Goal: Information Seeking & Learning: Learn about a topic

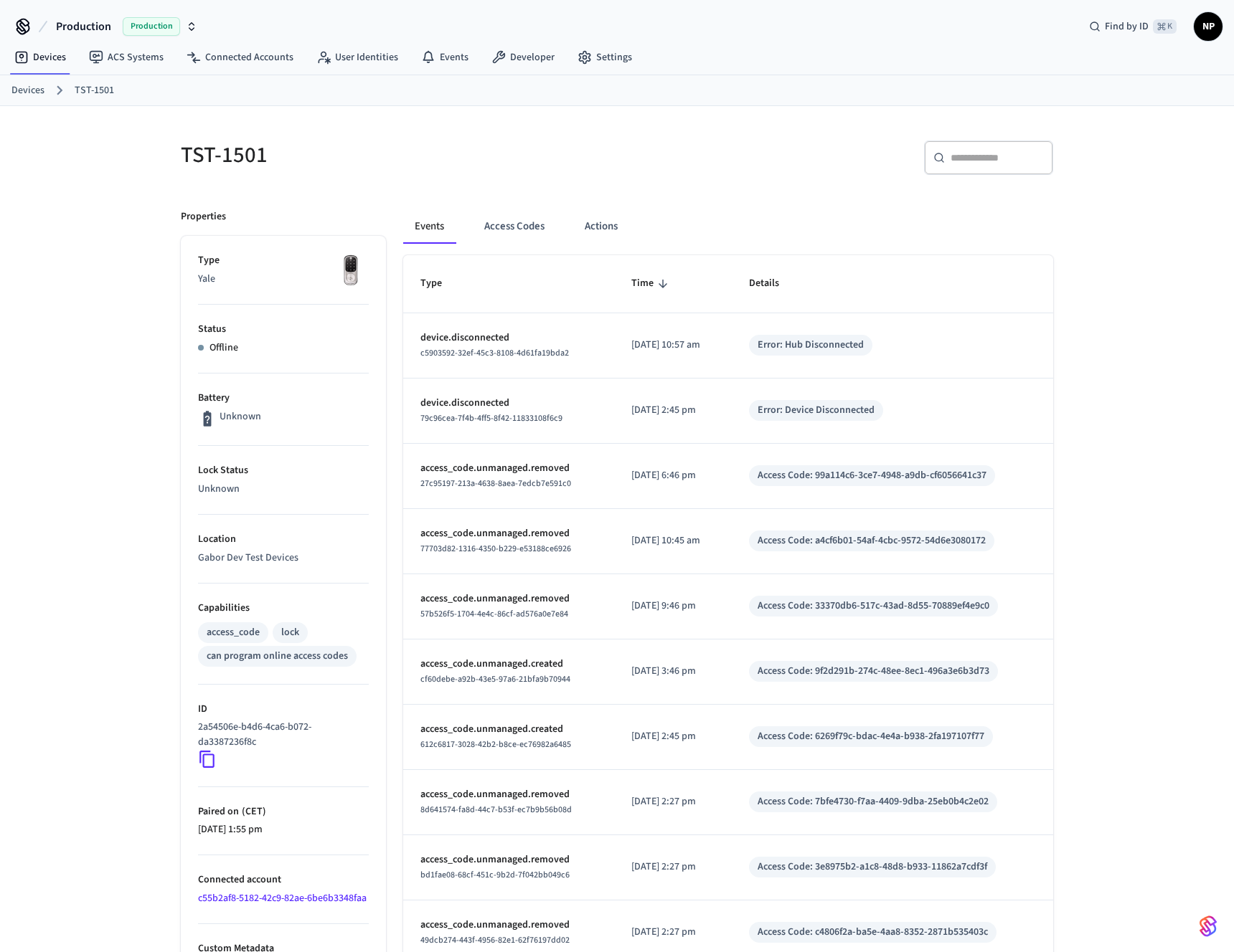
click at [32, 89] on link "Devices" at bounding box center [27, 90] width 33 height 15
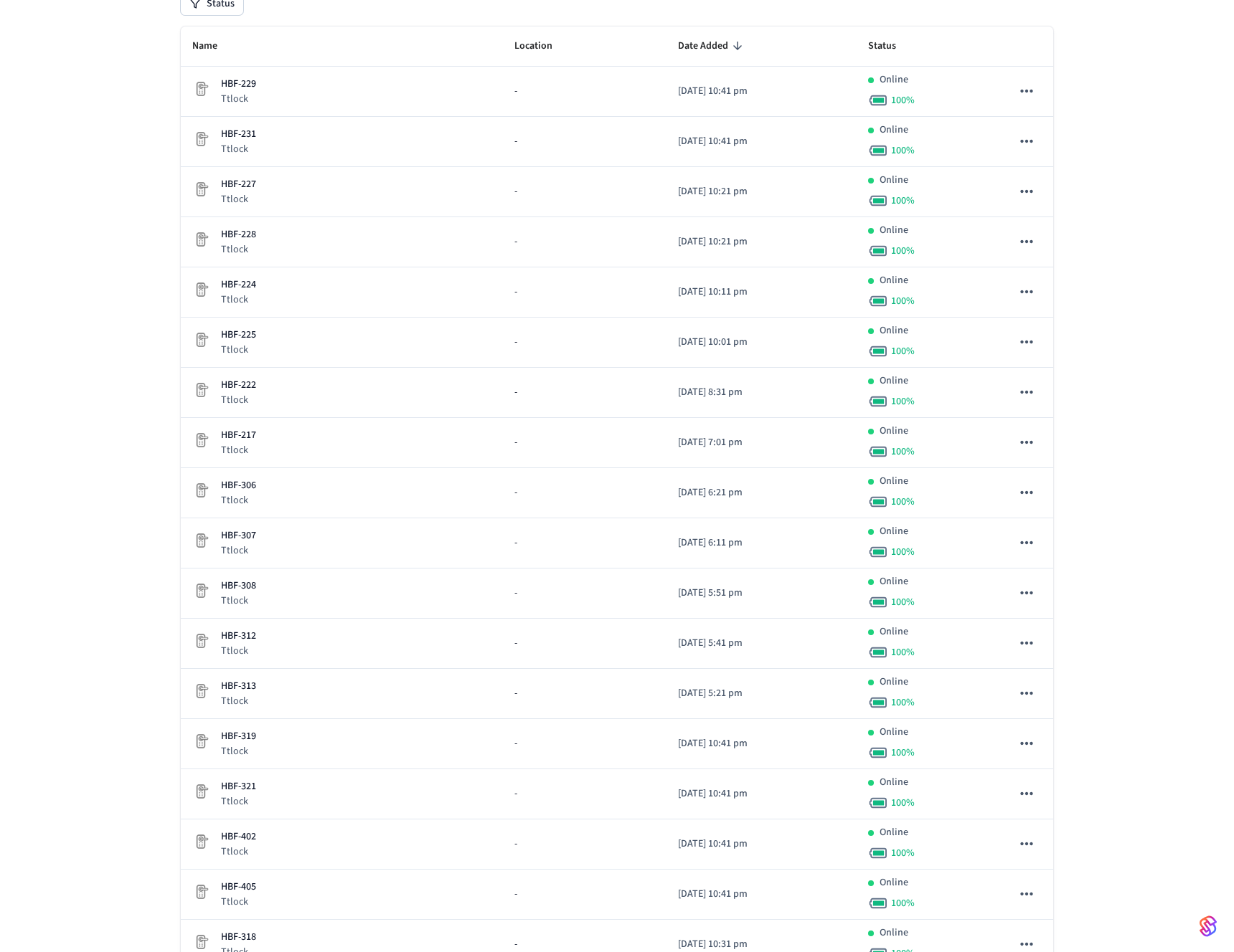
scroll to position [189, 0]
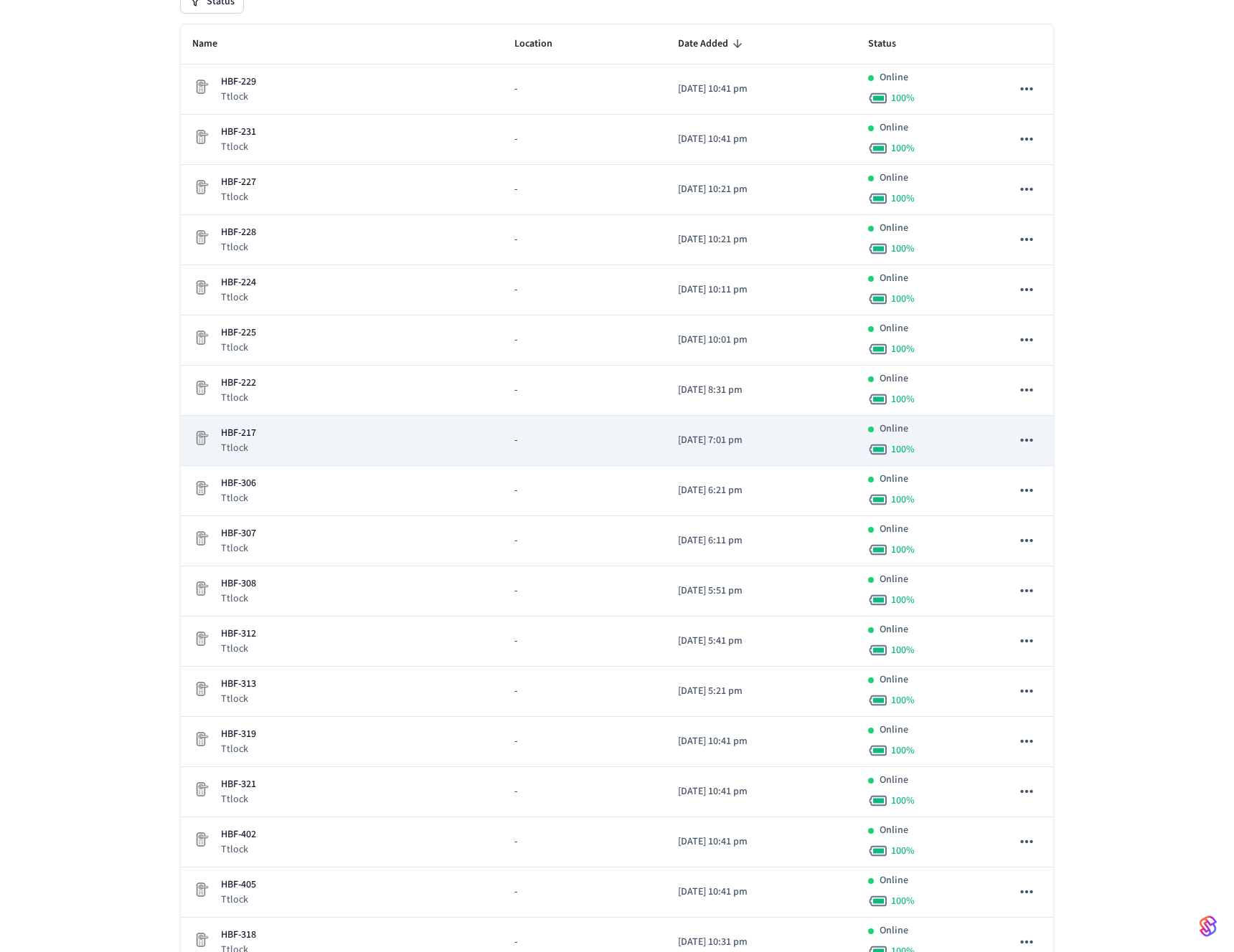
click at [243, 436] on p "HBF-217" at bounding box center [239, 433] width 35 height 15
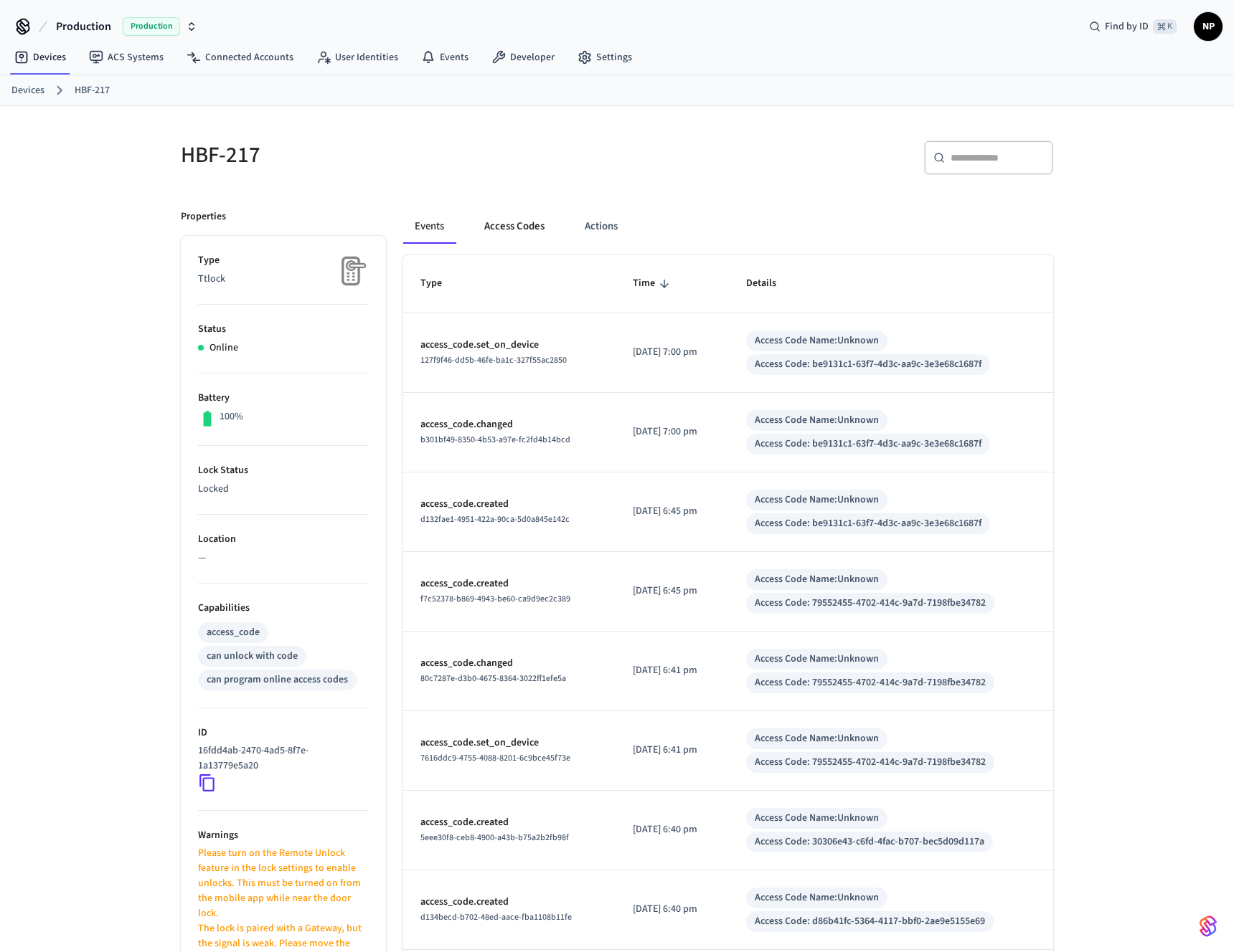
click at [520, 224] on button "Access Codes" at bounding box center [514, 226] width 83 height 34
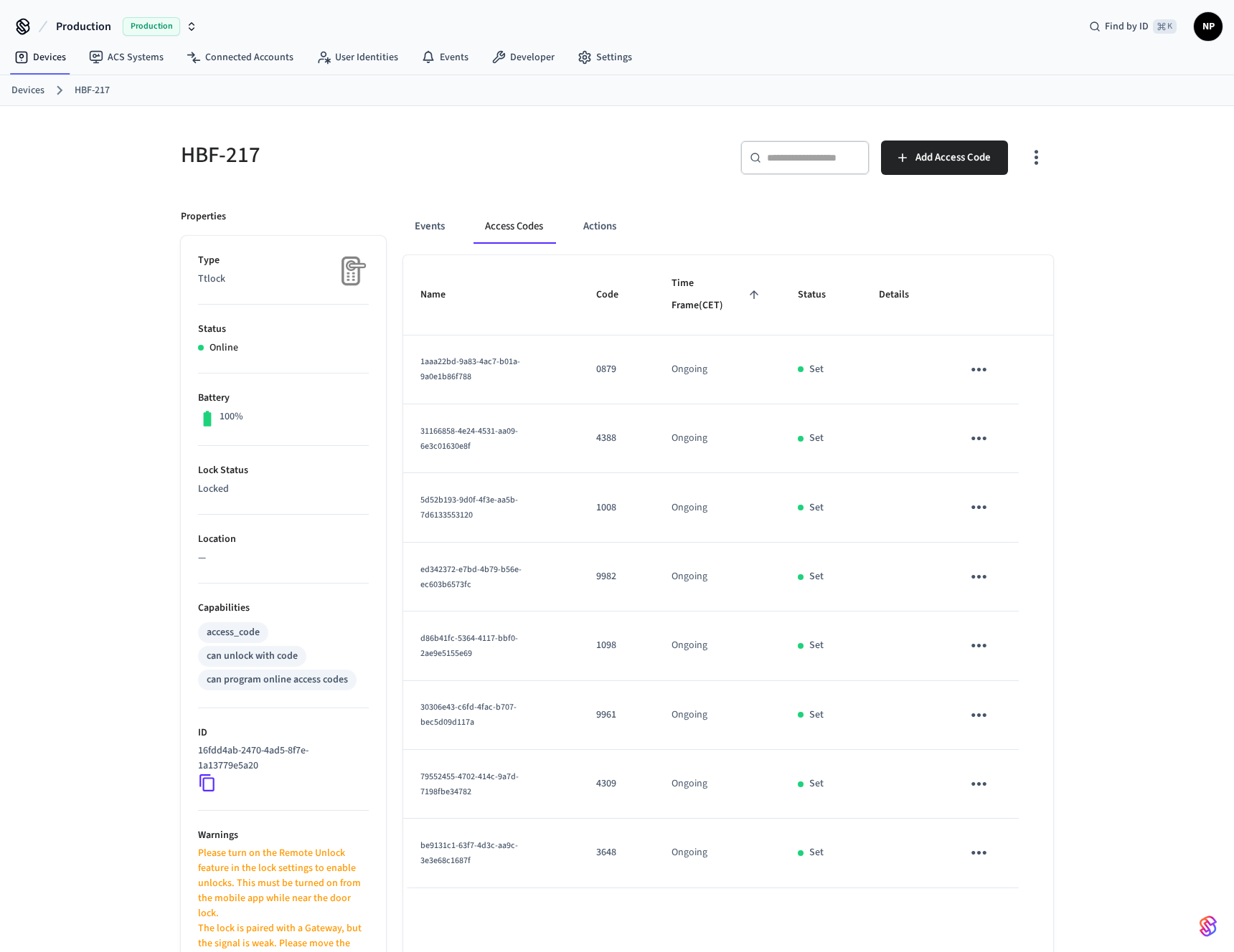
click at [1039, 165] on icon "button" at bounding box center [1036, 157] width 22 height 22
click at [992, 223] on li "Show unmanaged access codes on device" at bounding box center [944, 217] width 202 height 38
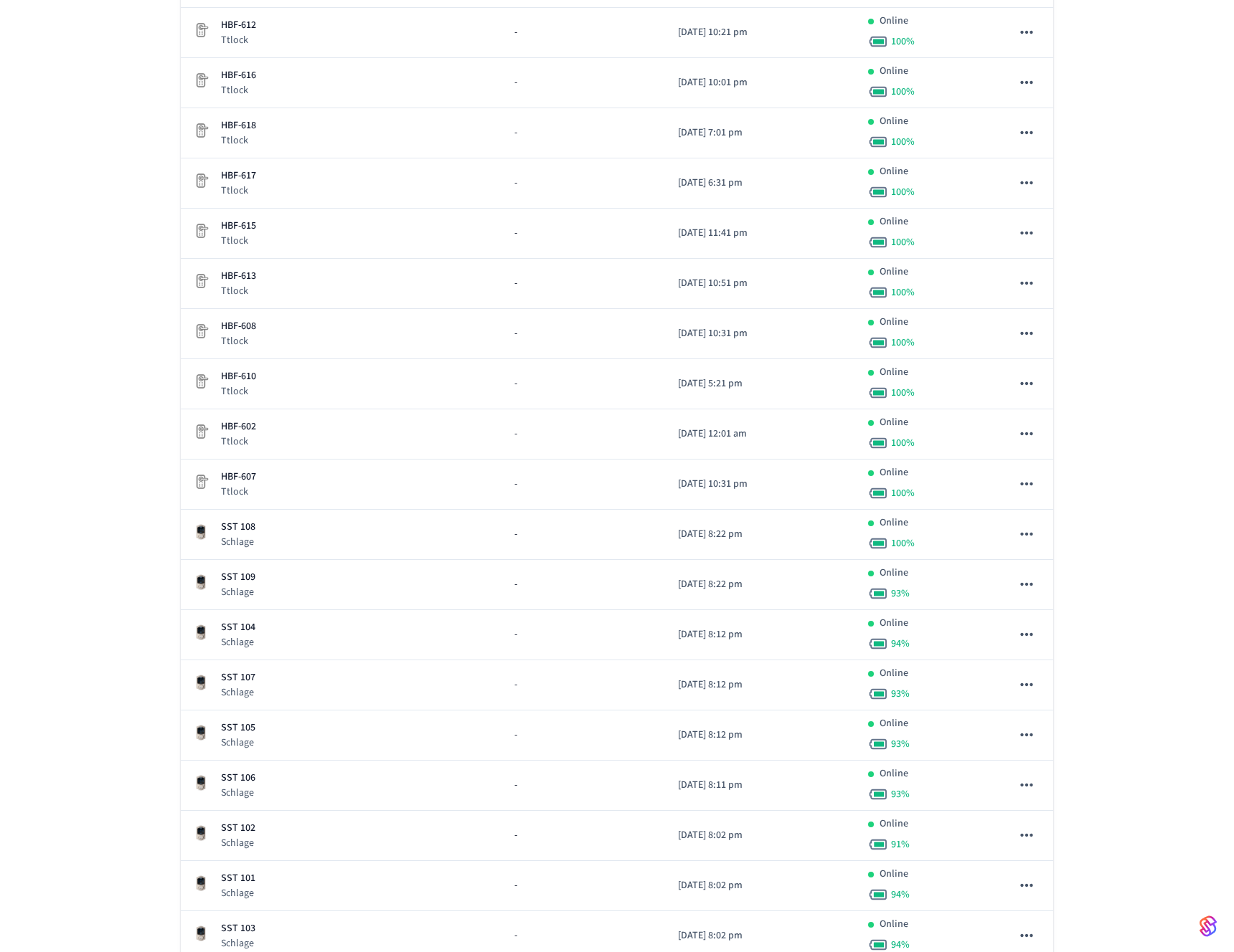
scroll to position [3257, 0]
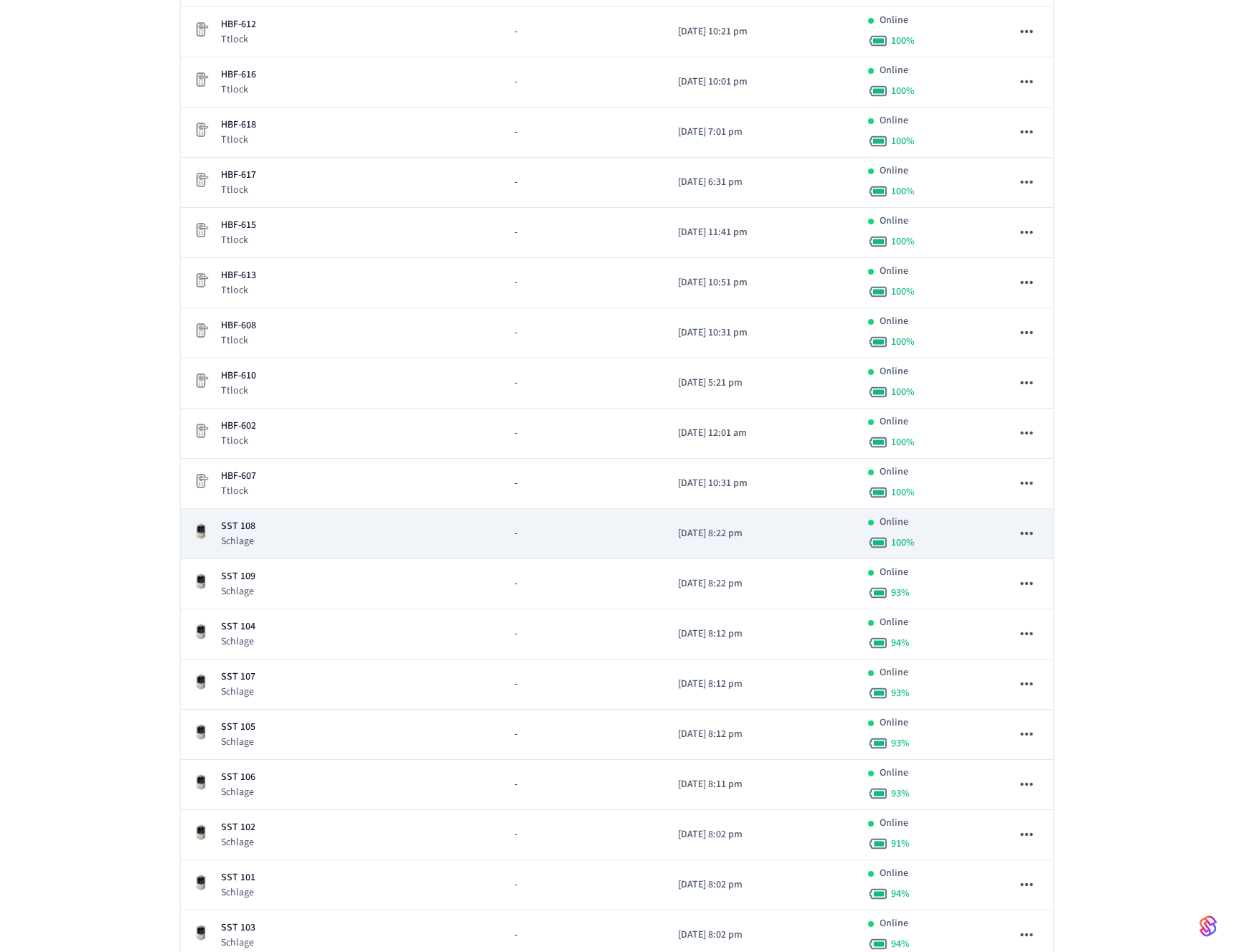
click at [282, 537] on div "SST 108 Schlage" at bounding box center [341, 533] width 299 height 30
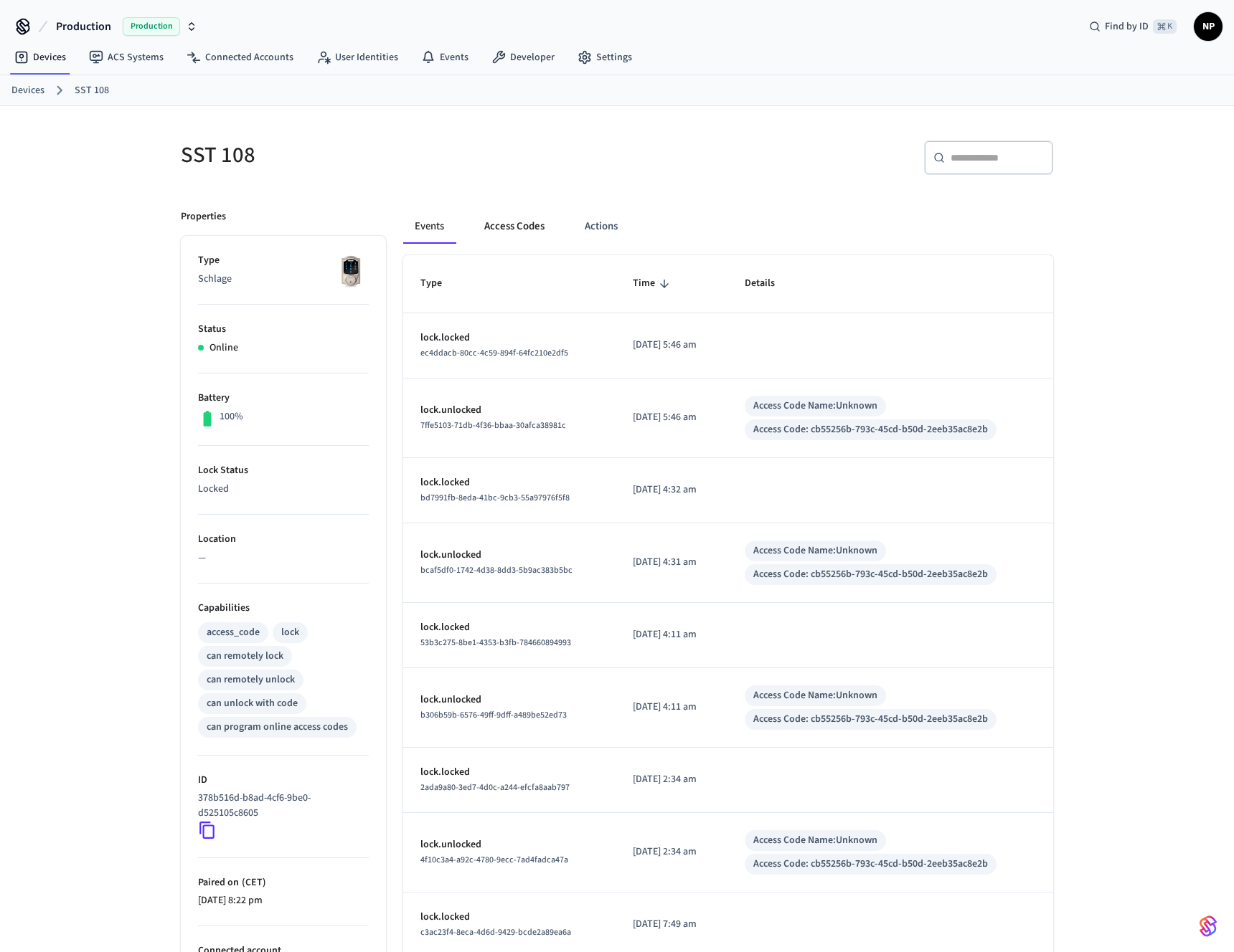
click at [520, 226] on button "Access Codes" at bounding box center [514, 226] width 83 height 34
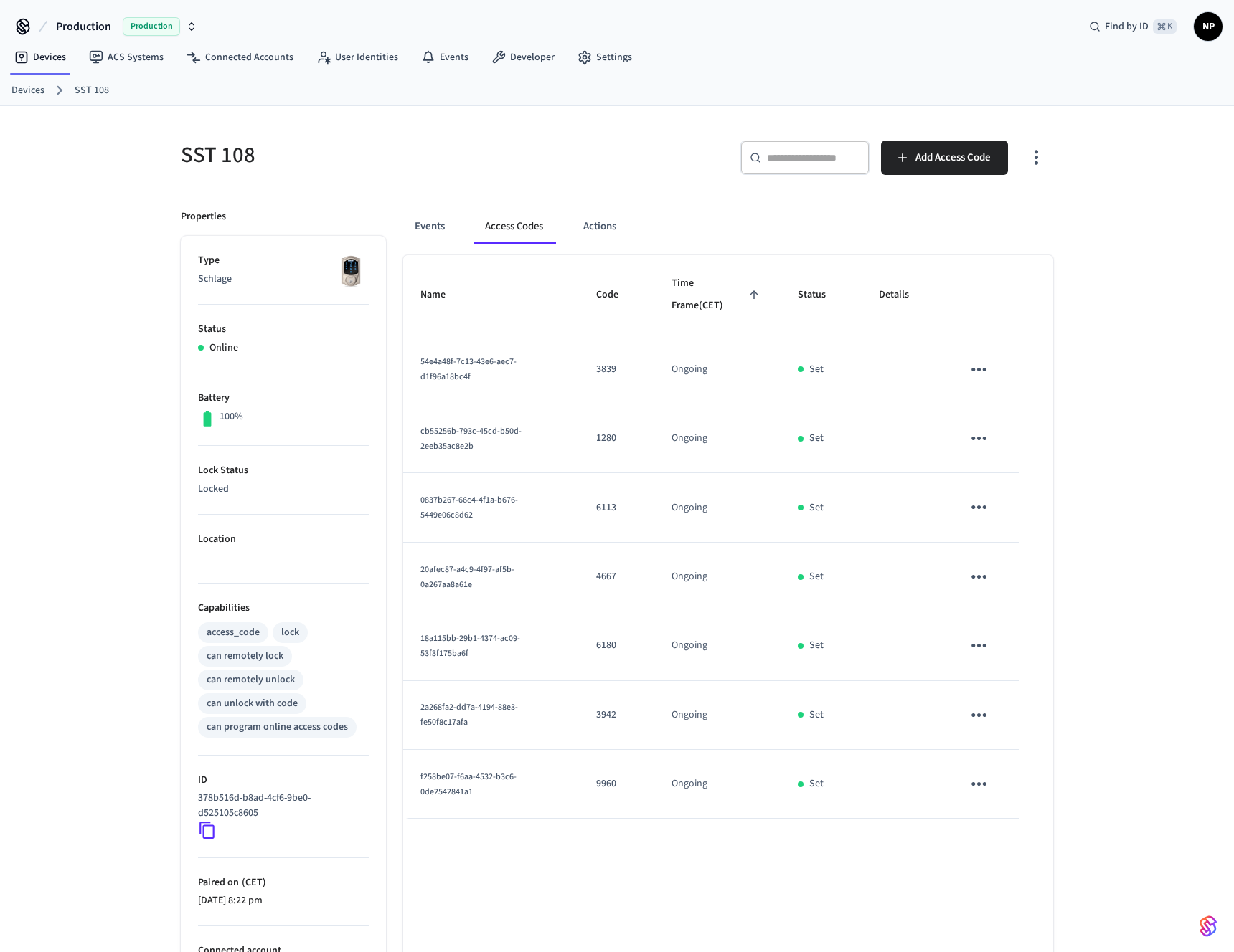
click at [1039, 151] on icon "button" at bounding box center [1036, 157] width 22 height 22
click at [1001, 214] on li "Show unmanaged access codes on device" at bounding box center [944, 217] width 202 height 38
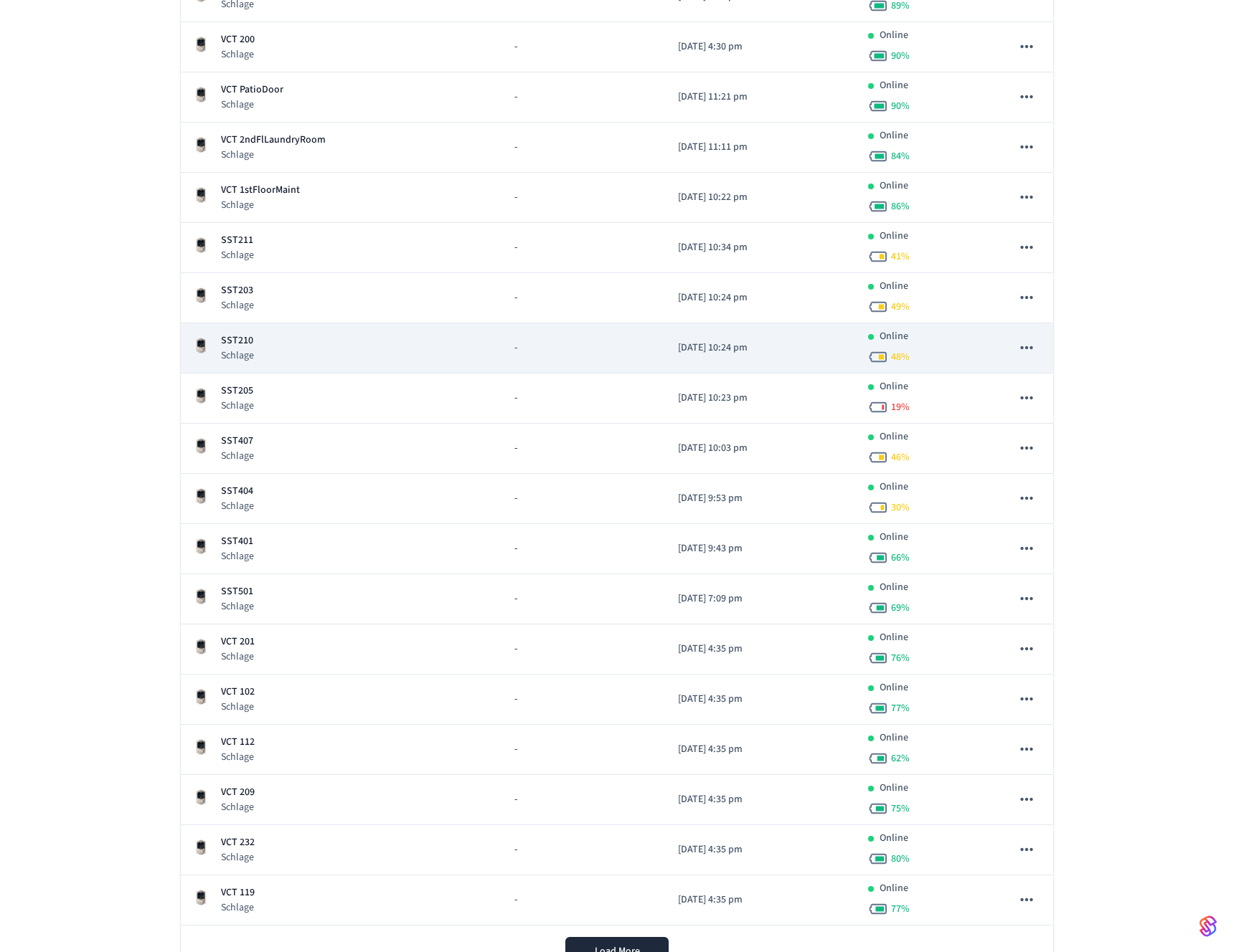
scroll to position [4360, 0]
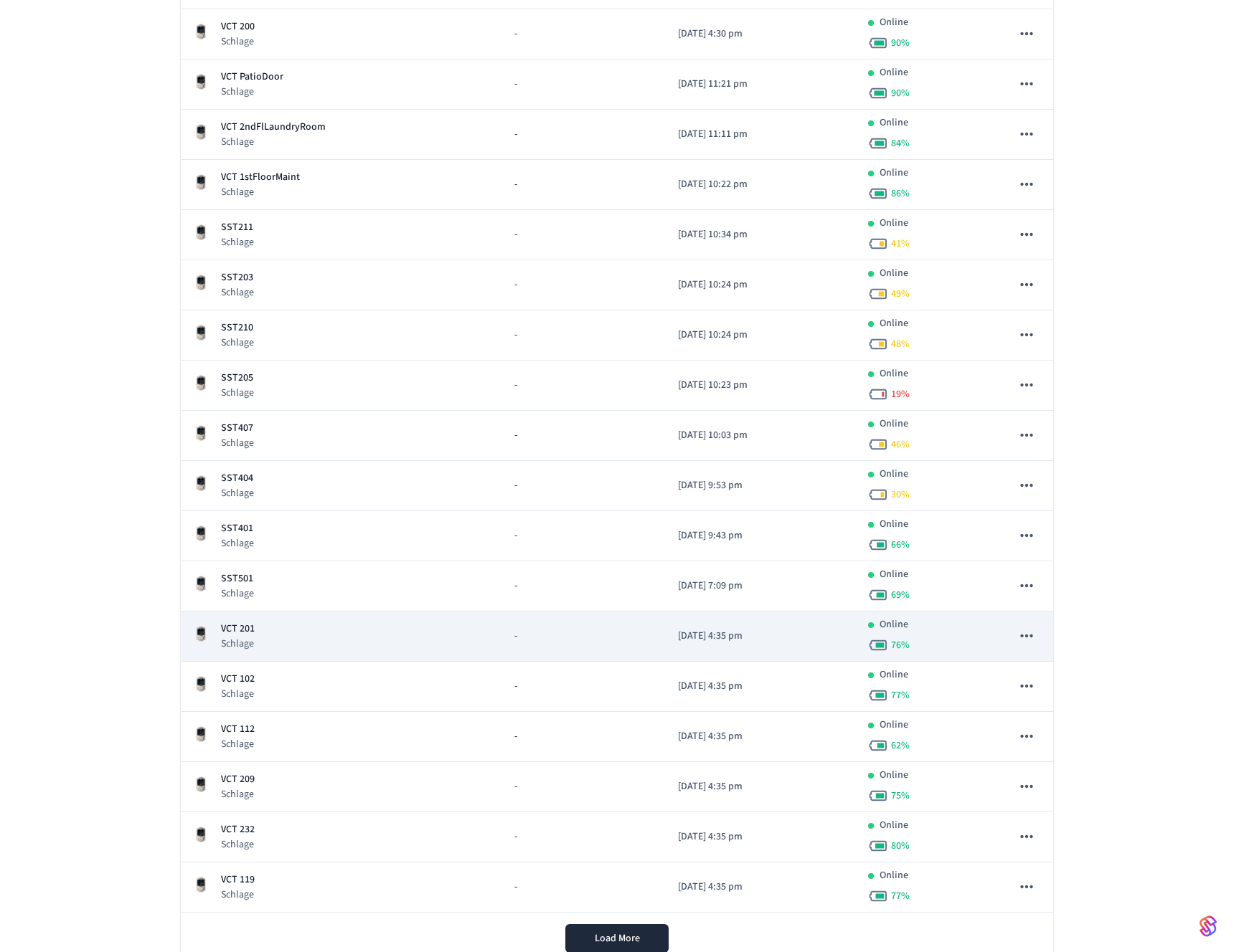
click at [326, 648] on div "VCT 201 Schlage" at bounding box center [341, 636] width 299 height 30
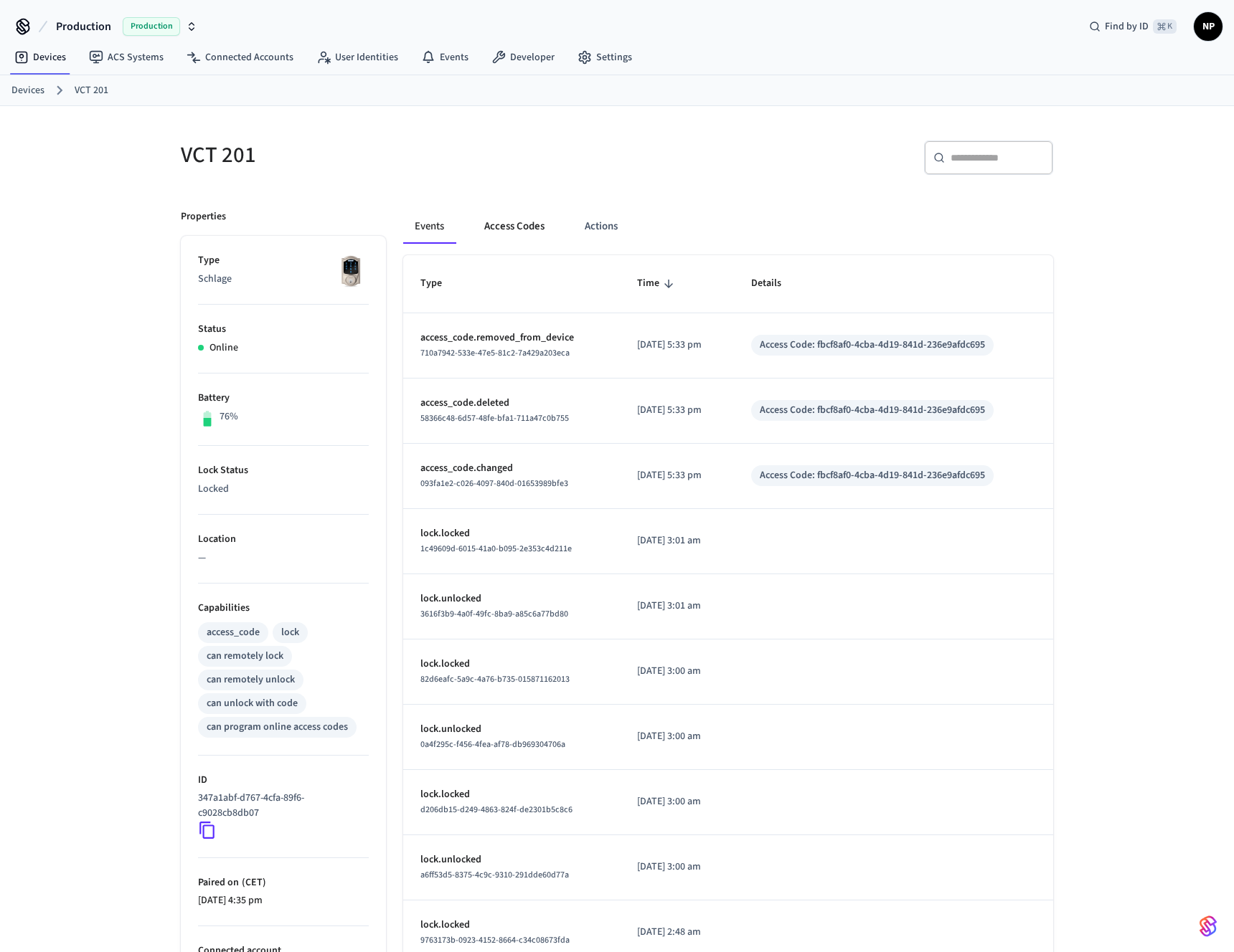
click at [530, 223] on button "Access Codes" at bounding box center [514, 226] width 83 height 34
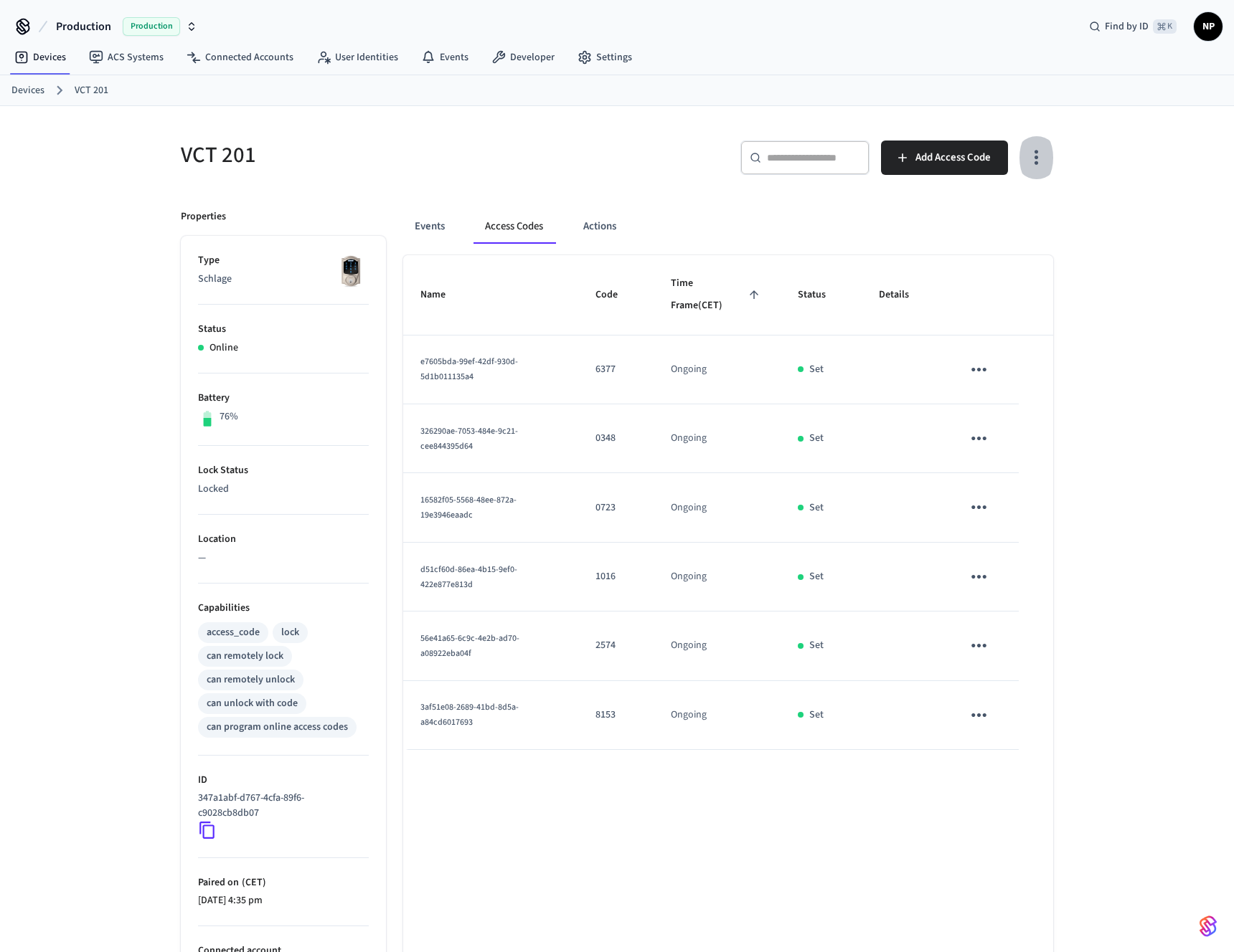
click at [1051, 147] on button "button" at bounding box center [1036, 158] width 34 height 57
click at [995, 217] on li "Show unmanaged access codes on device" at bounding box center [944, 217] width 202 height 38
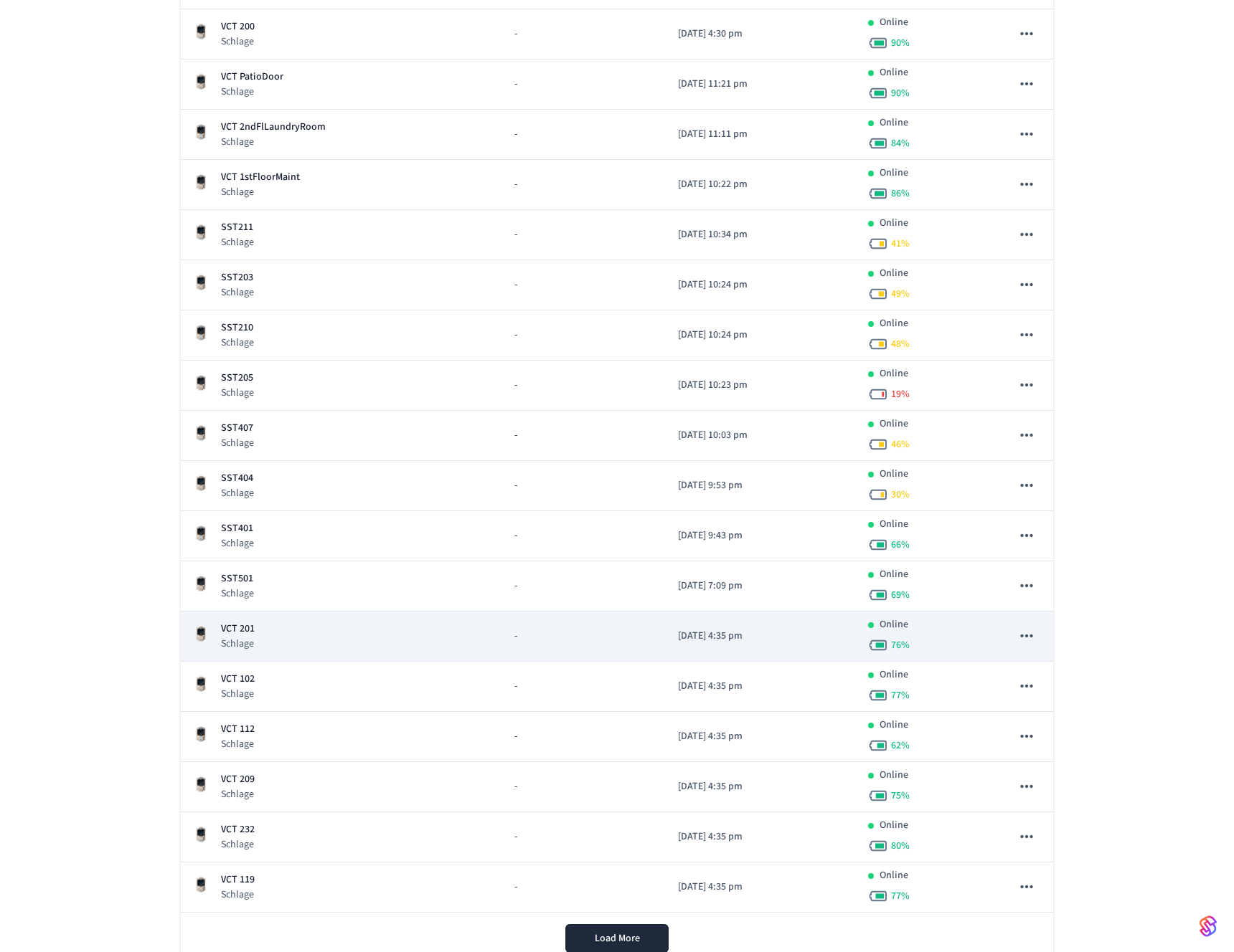
scroll to position [4410, 0]
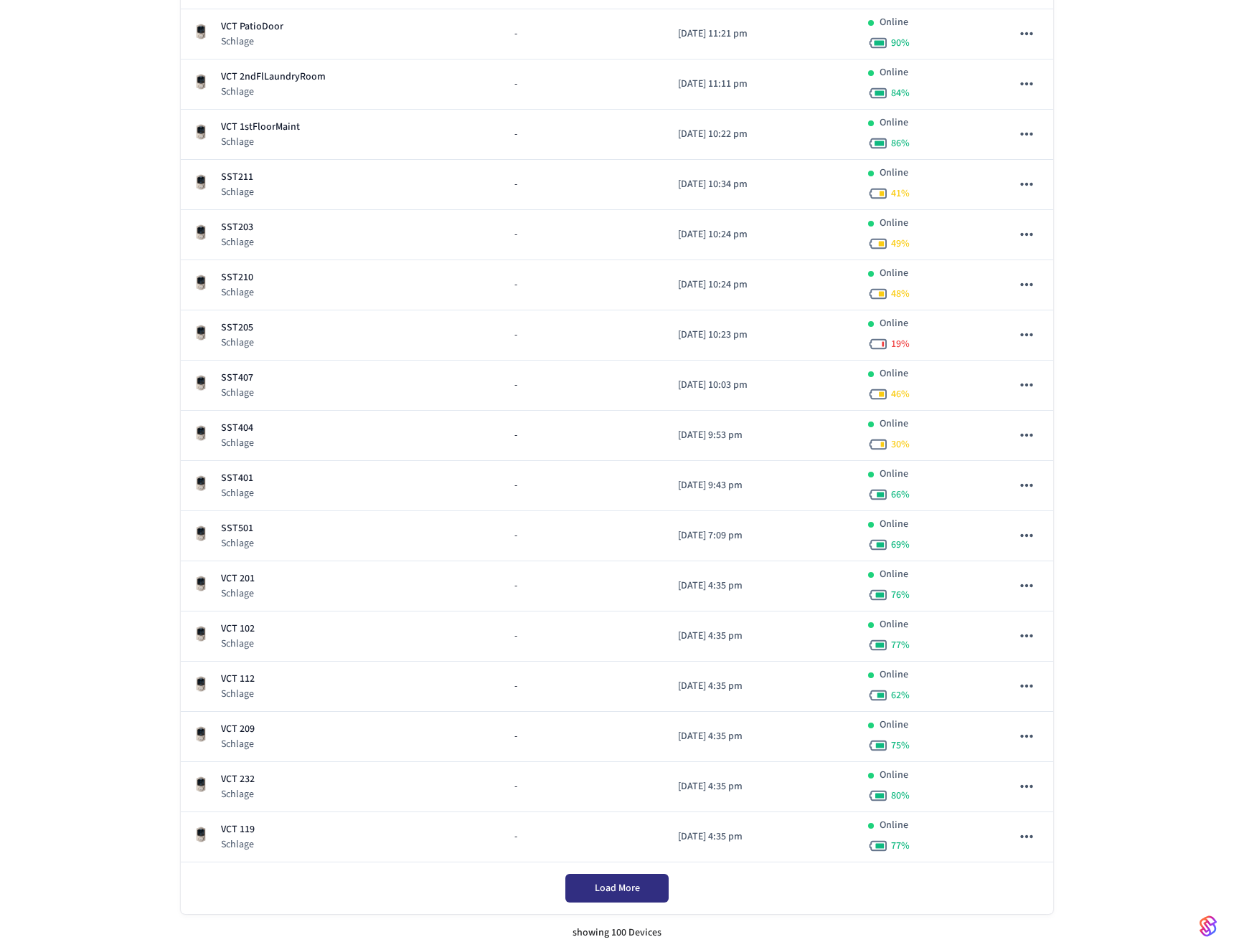
click at [623, 883] on span "Load More" at bounding box center [617, 888] width 45 height 14
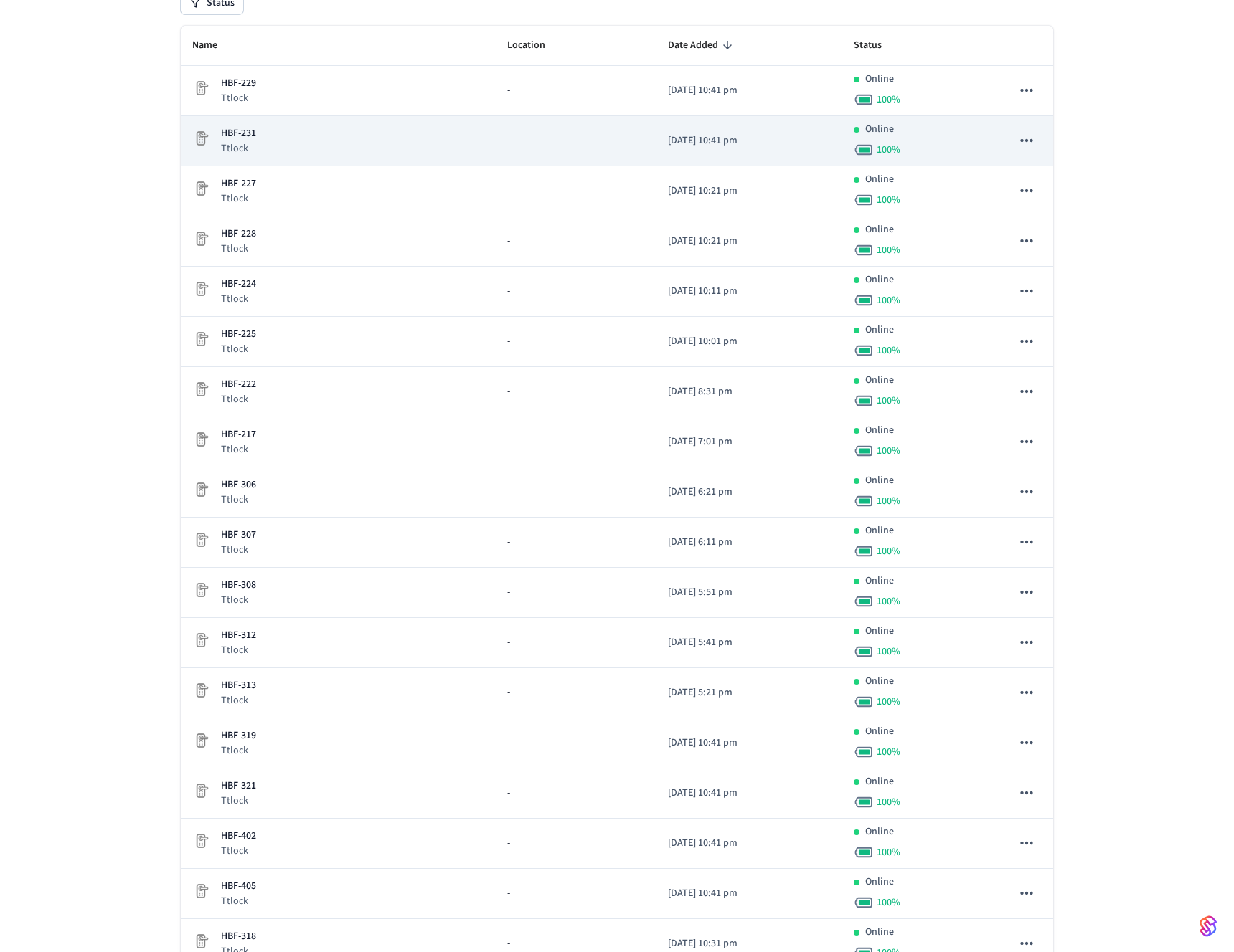
scroll to position [112, 0]
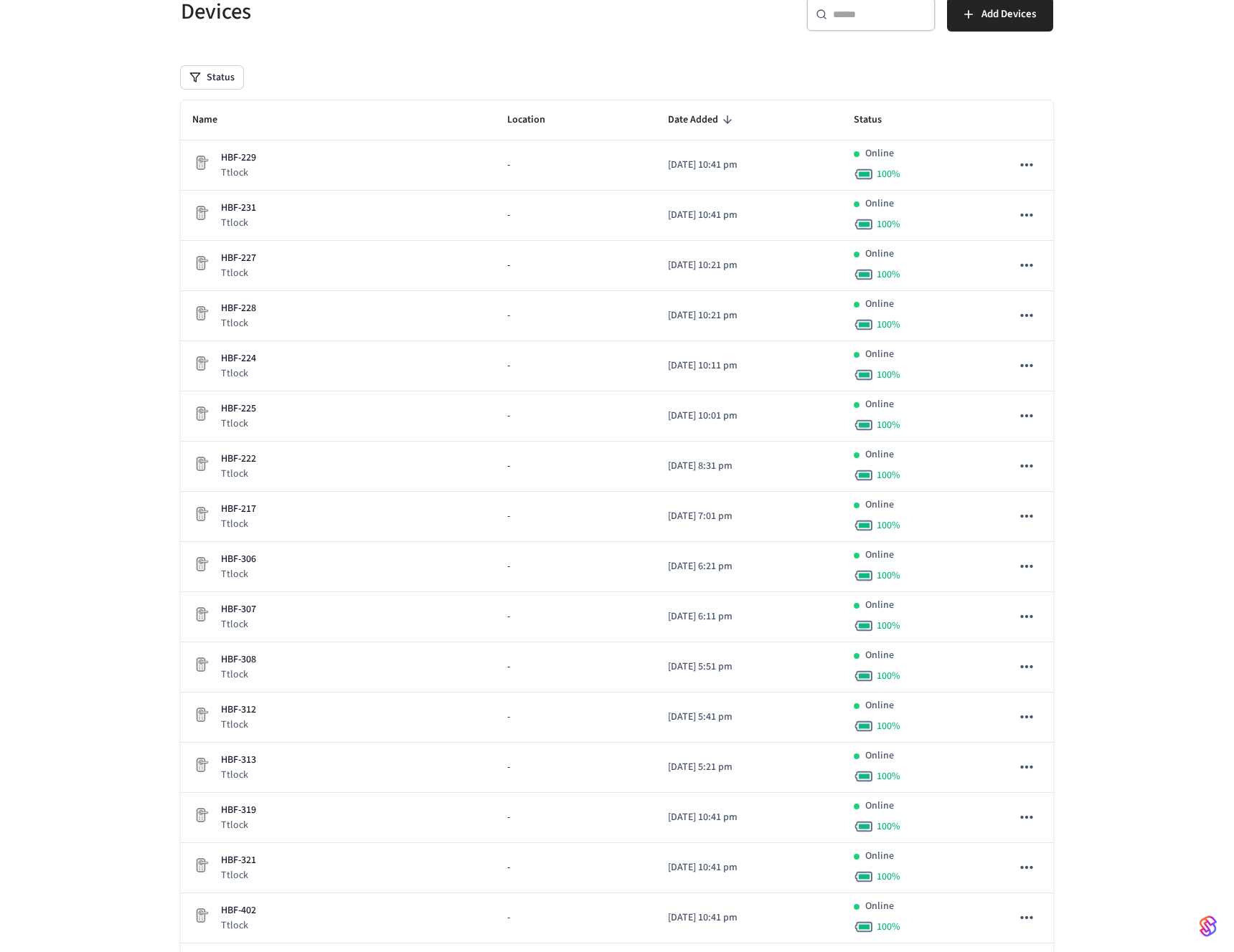
click at [846, 16] on input "text" at bounding box center [879, 14] width 93 height 14
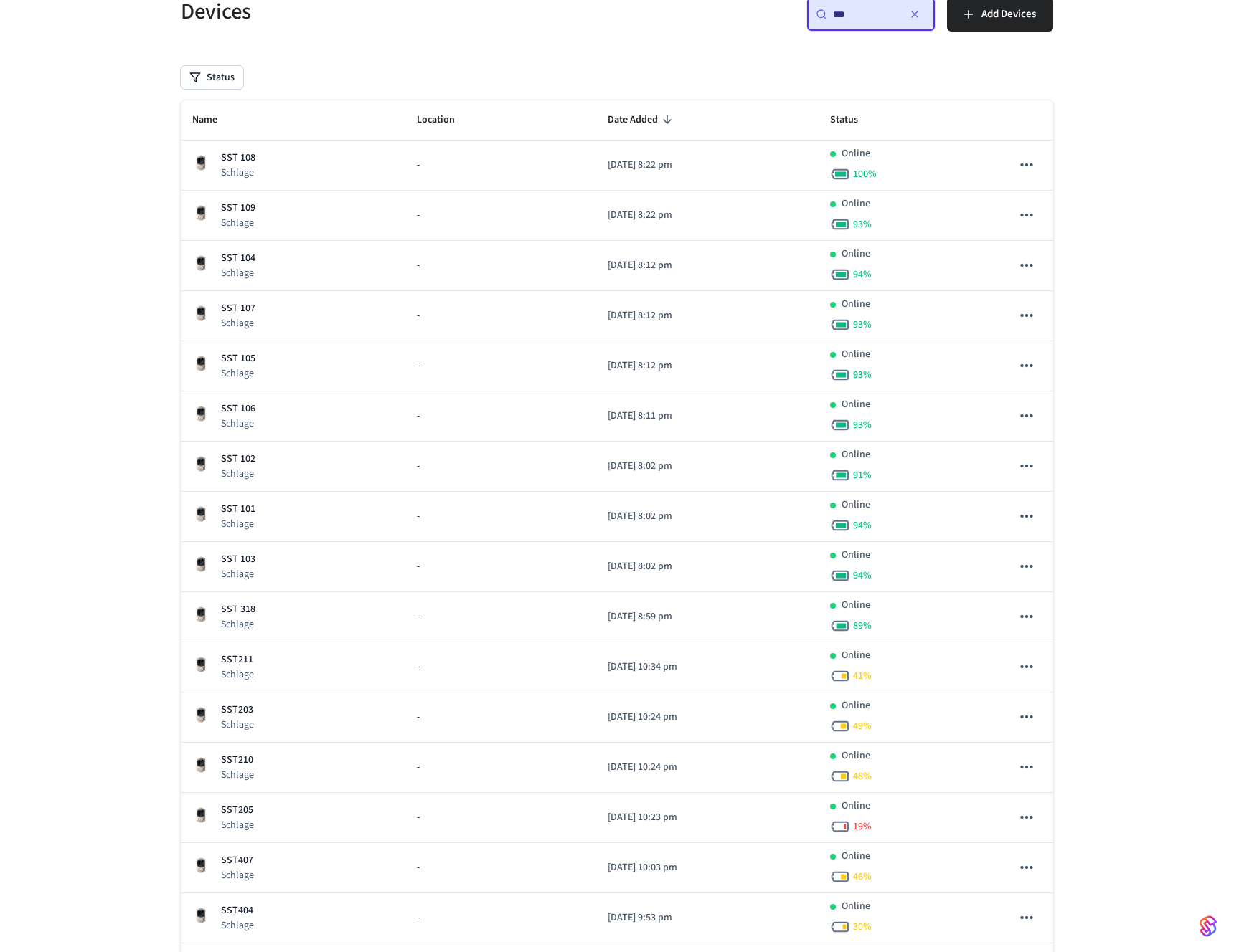
scroll to position [0, 0]
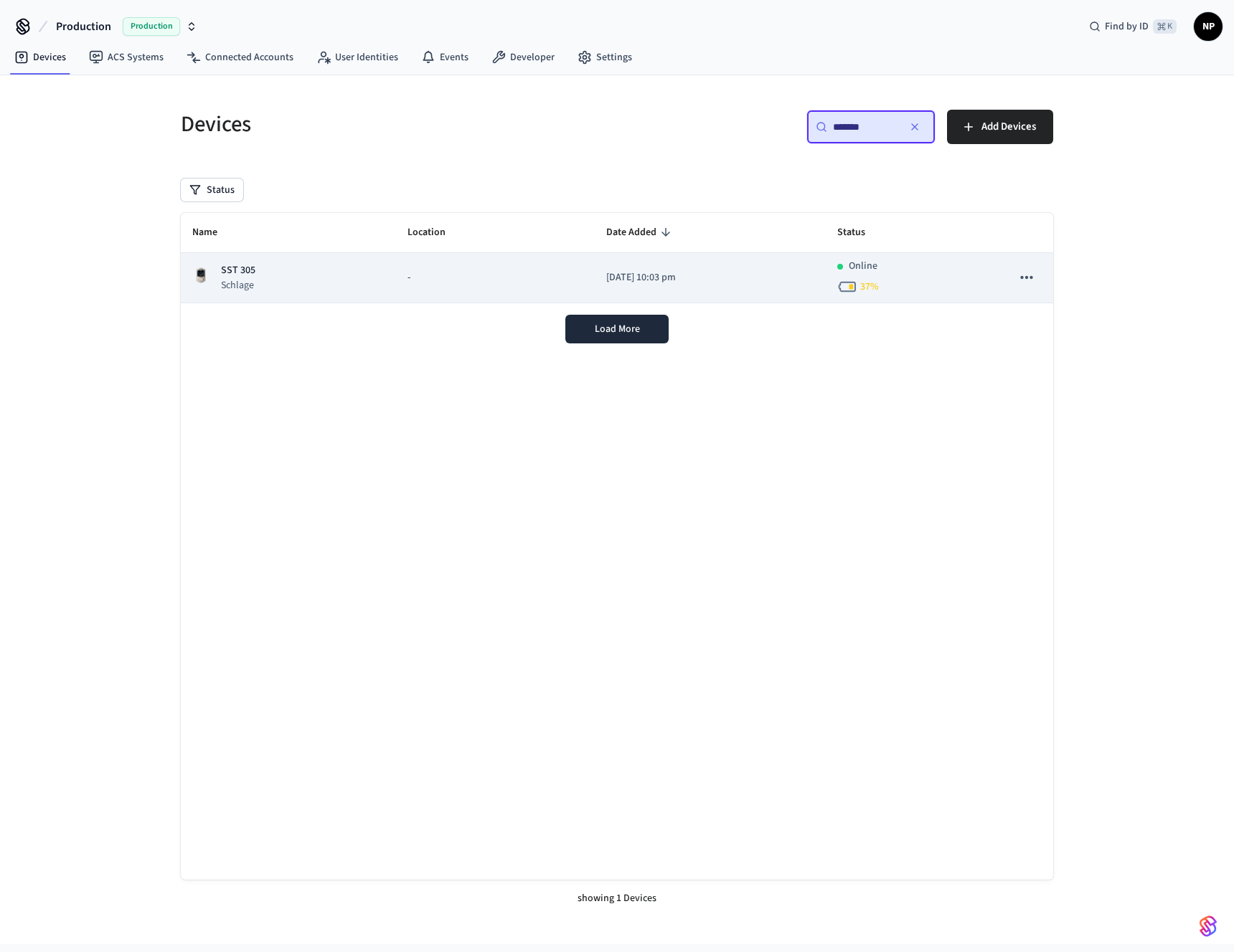
type input "*******"
click at [236, 269] on p "SST 305" at bounding box center [238, 270] width 34 height 15
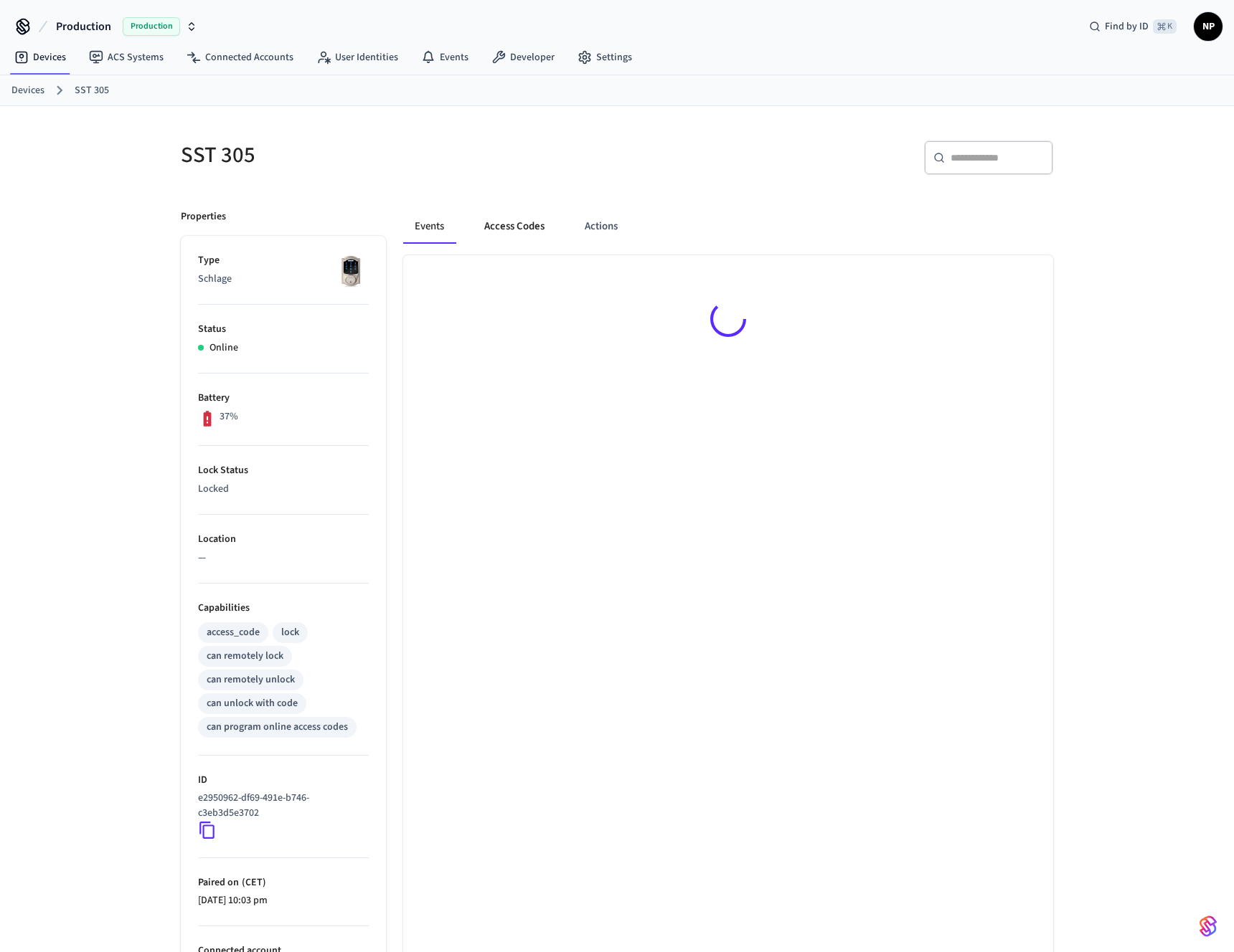
click at [534, 237] on button "Access Codes" at bounding box center [514, 226] width 83 height 34
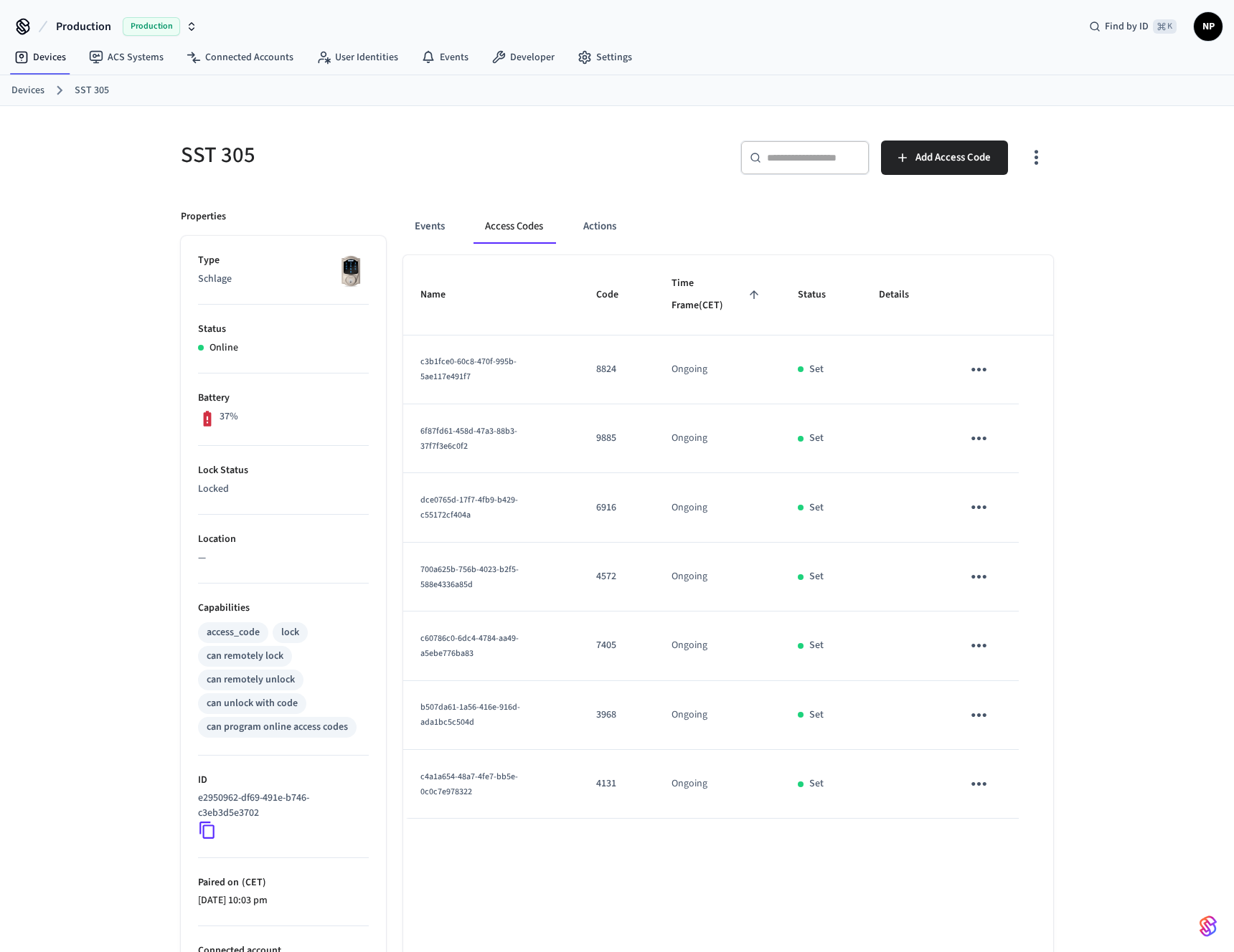
click at [1041, 154] on icon "button" at bounding box center [1036, 157] width 22 height 22
click at [925, 216] on li "Show unmanaged access codes on device" at bounding box center [944, 217] width 202 height 38
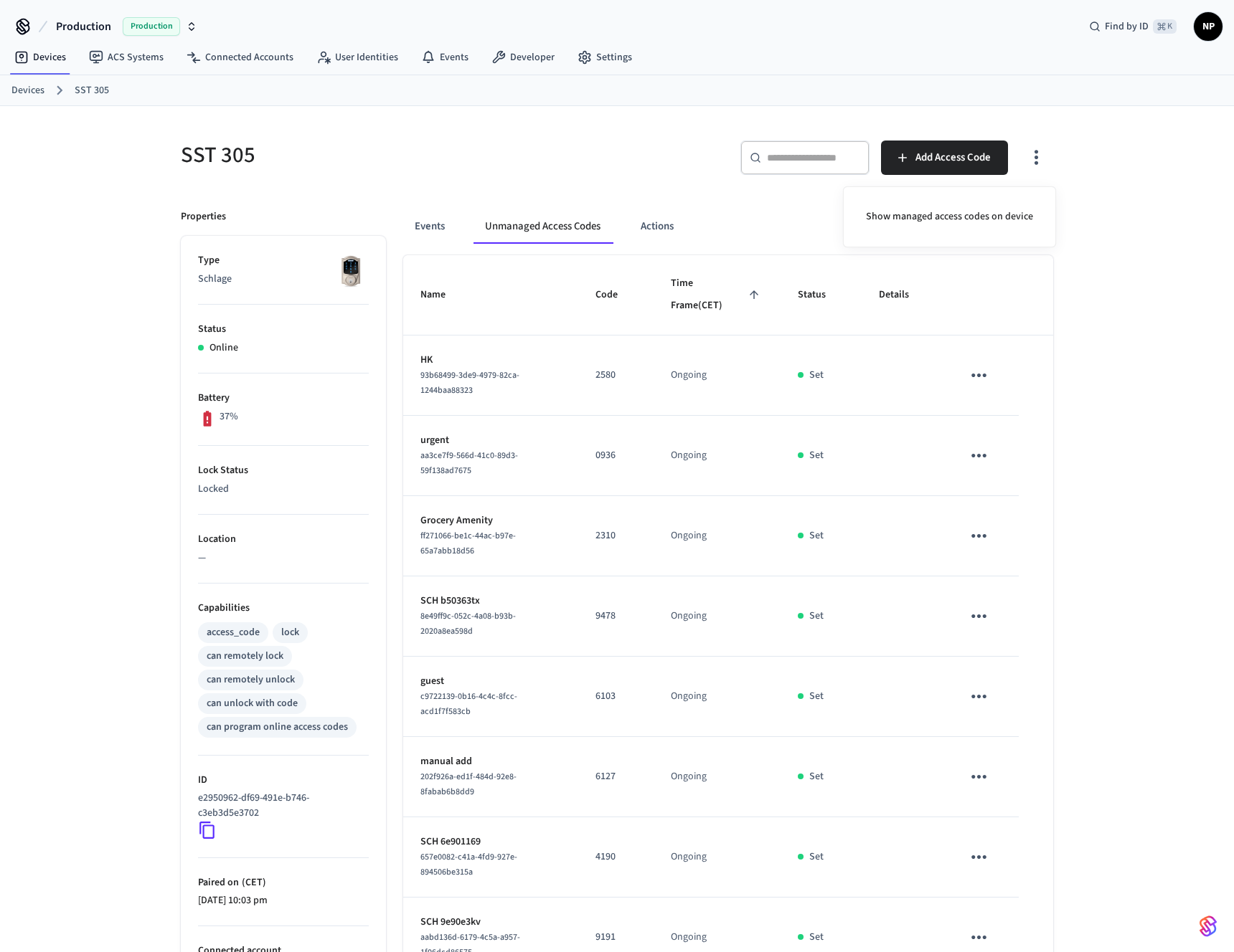
click at [111, 492] on div at bounding box center [617, 476] width 1234 height 952
click at [672, 232] on button "Actions" at bounding box center [657, 226] width 56 height 34
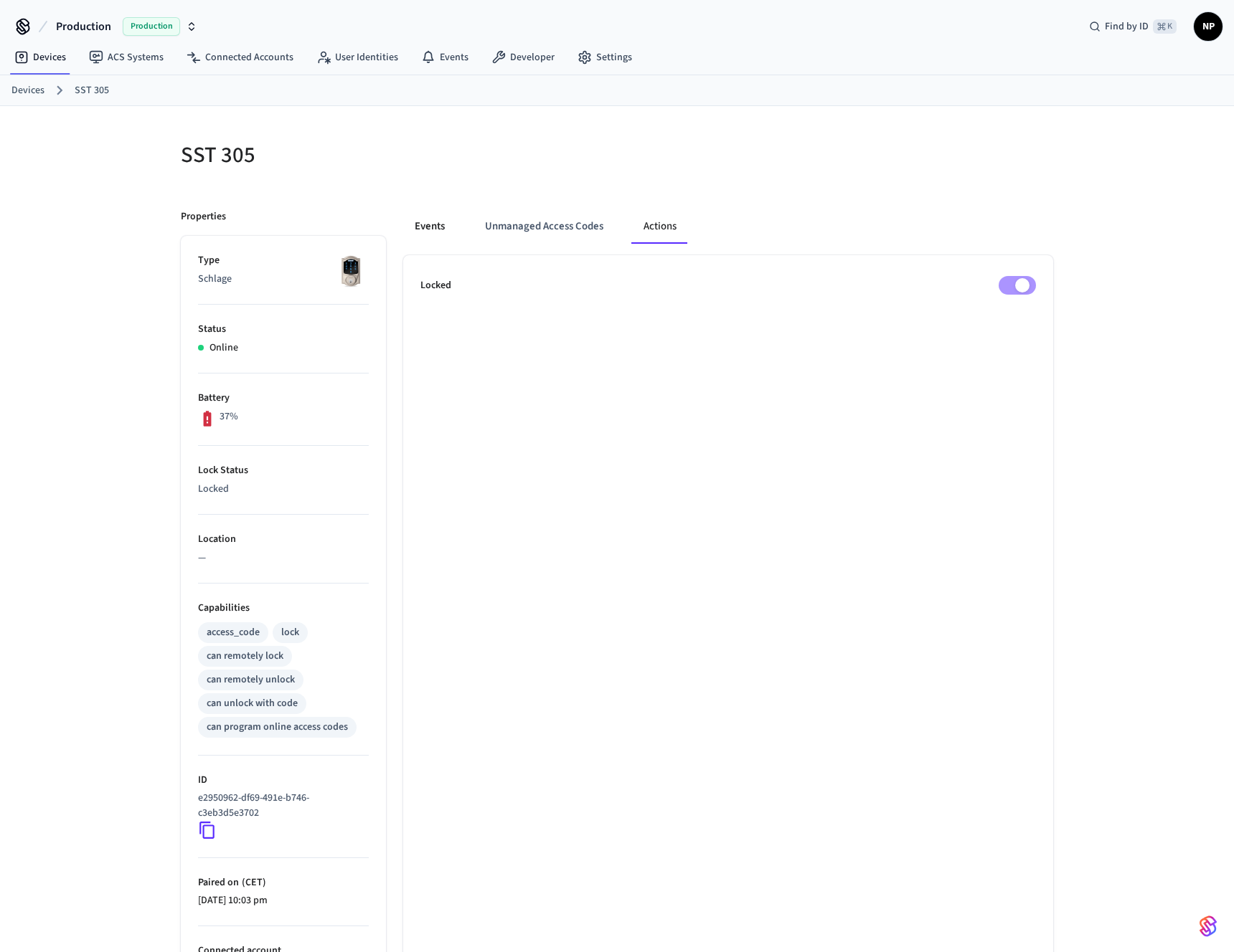
click at [455, 220] on button "Events" at bounding box center [429, 226] width 53 height 34
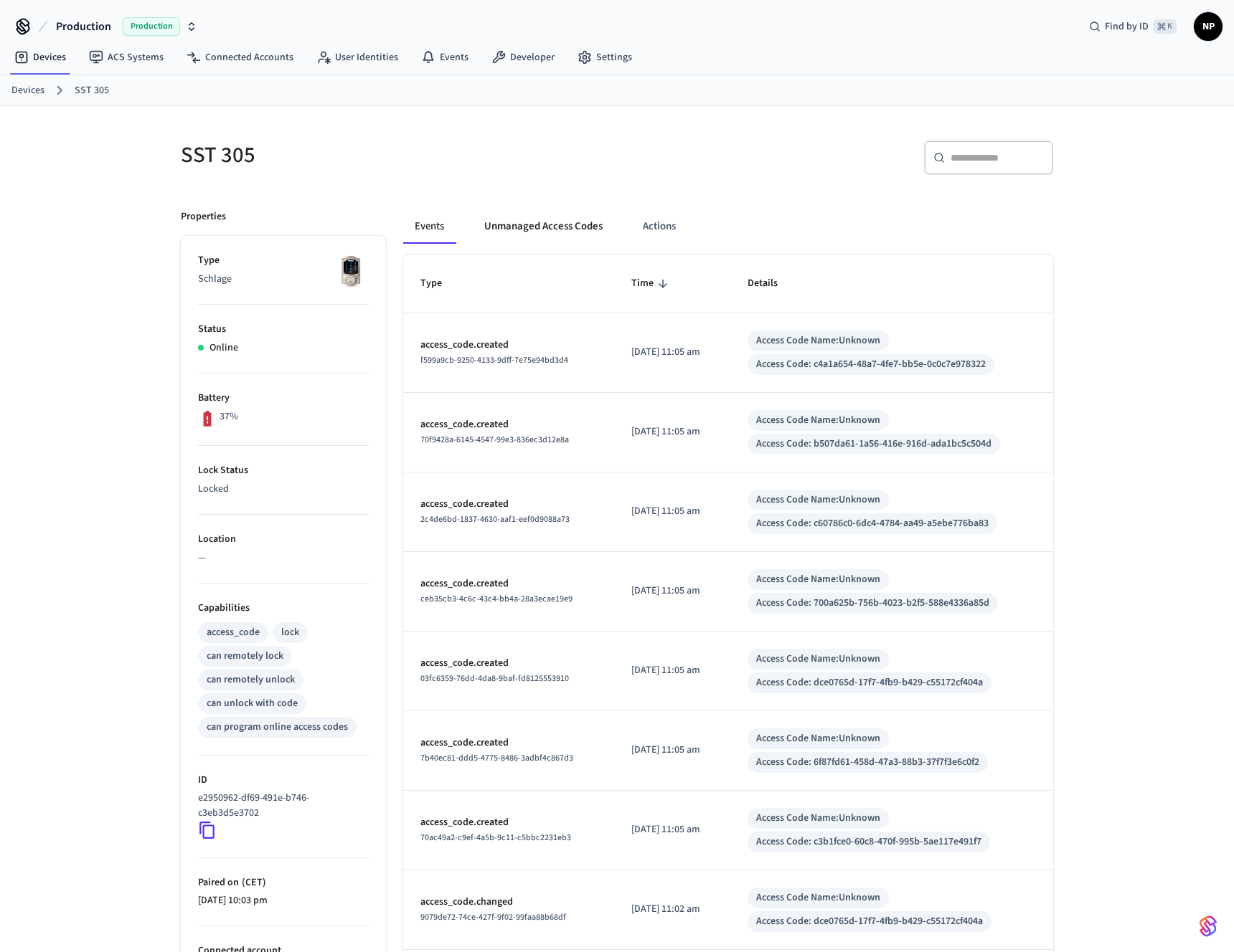
click at [555, 215] on button "Unmanaged Access Codes" at bounding box center [543, 226] width 141 height 34
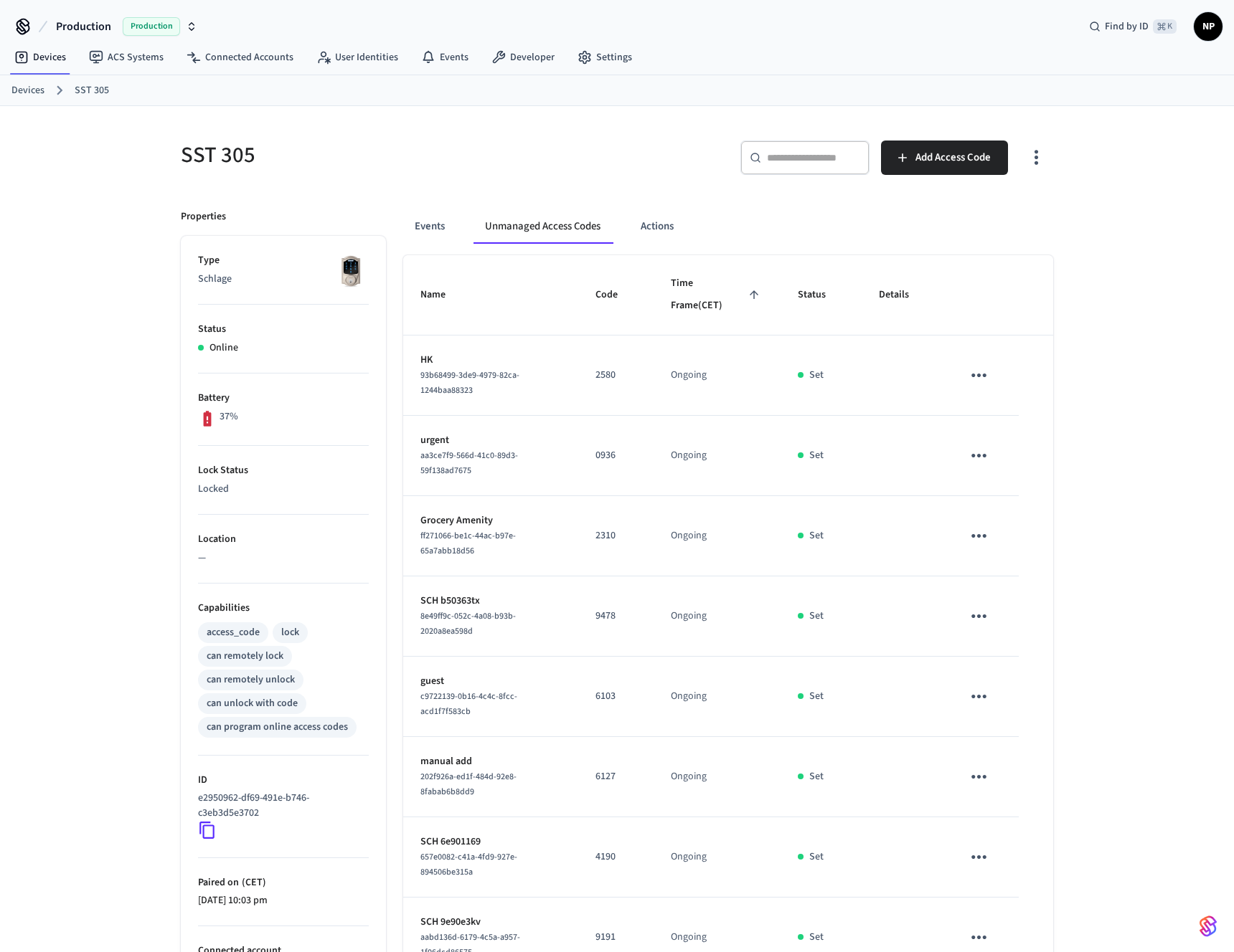
click at [23, 94] on link "Devices" at bounding box center [27, 90] width 33 height 15
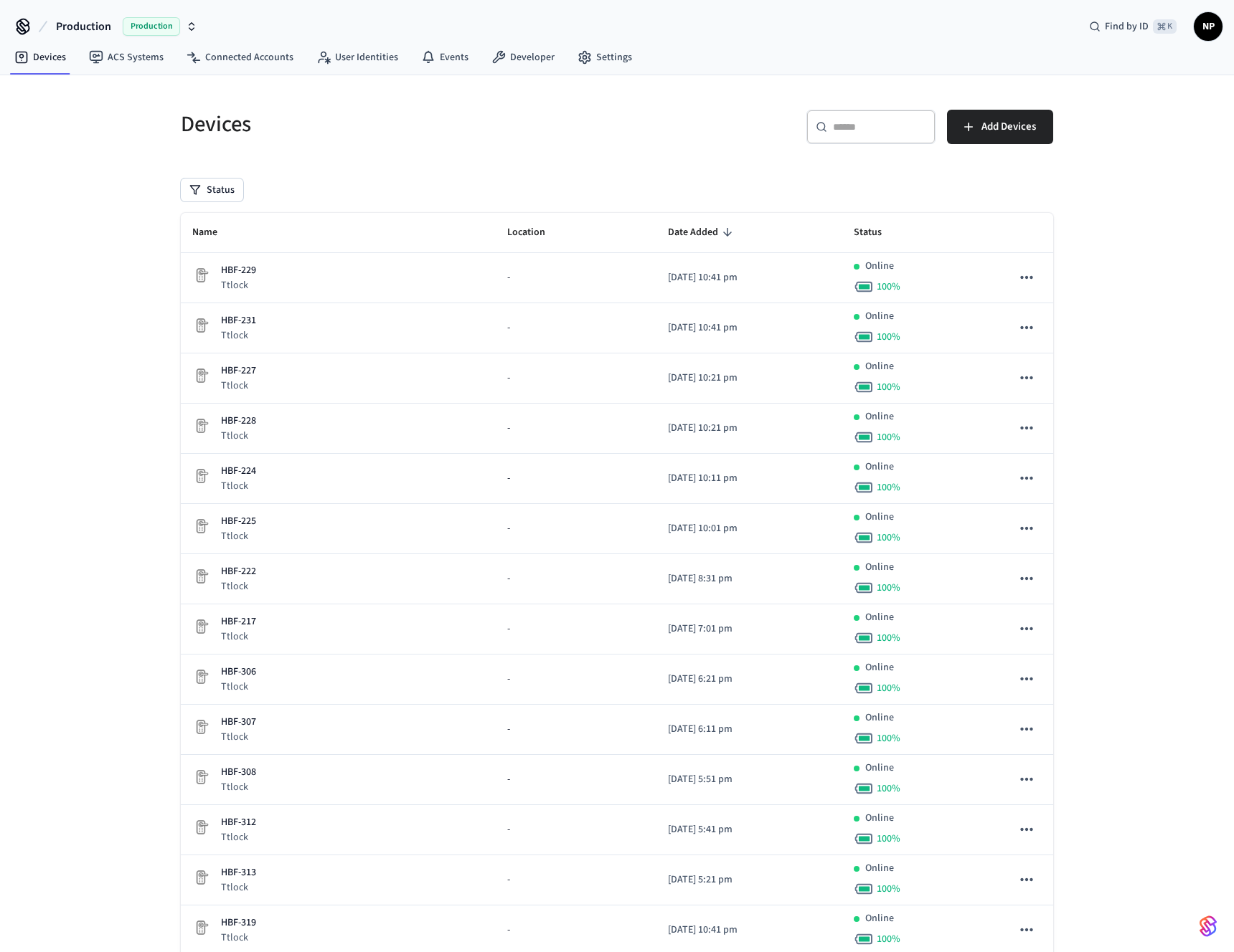
click at [853, 124] on input "text" at bounding box center [879, 127] width 93 height 14
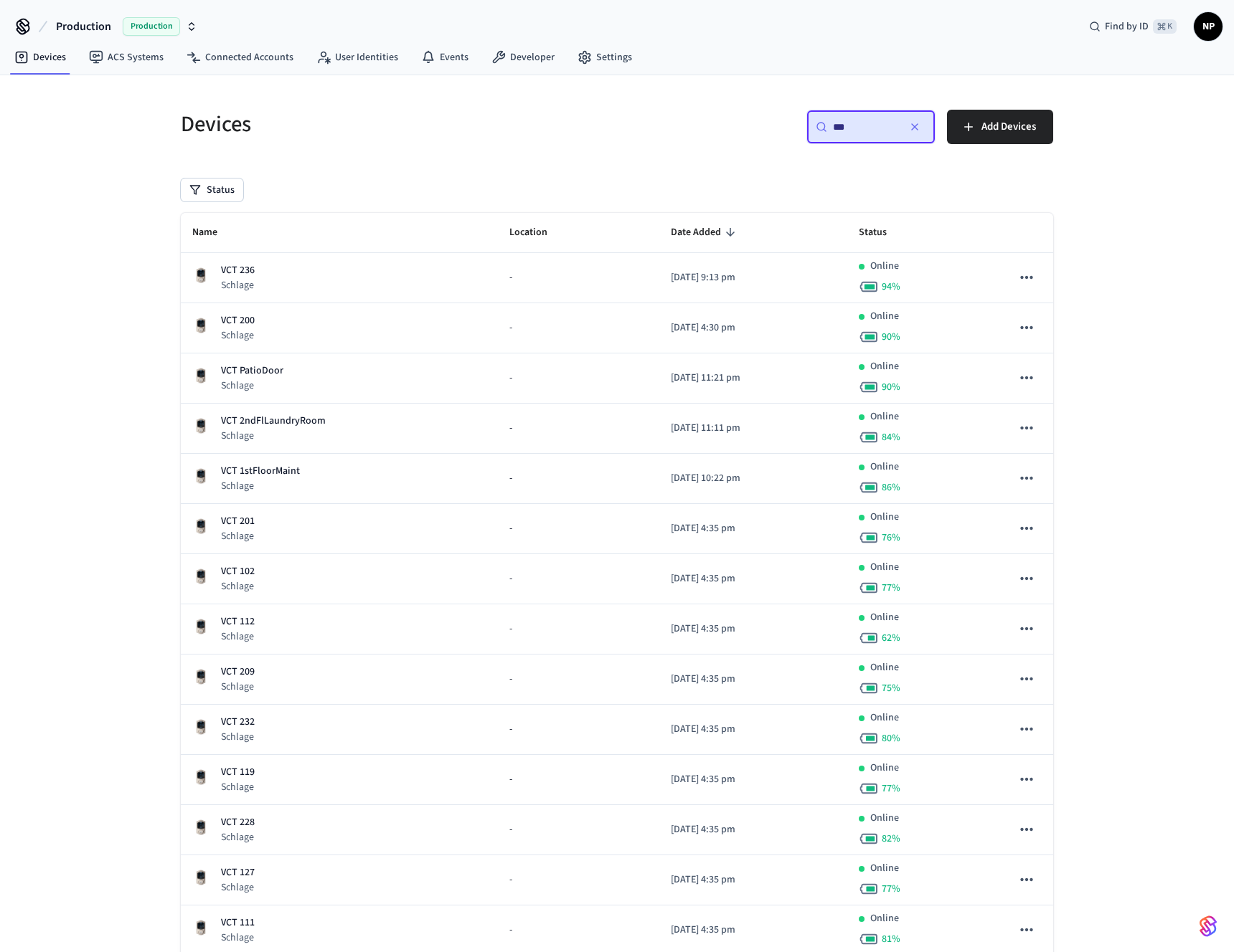
type input "***"
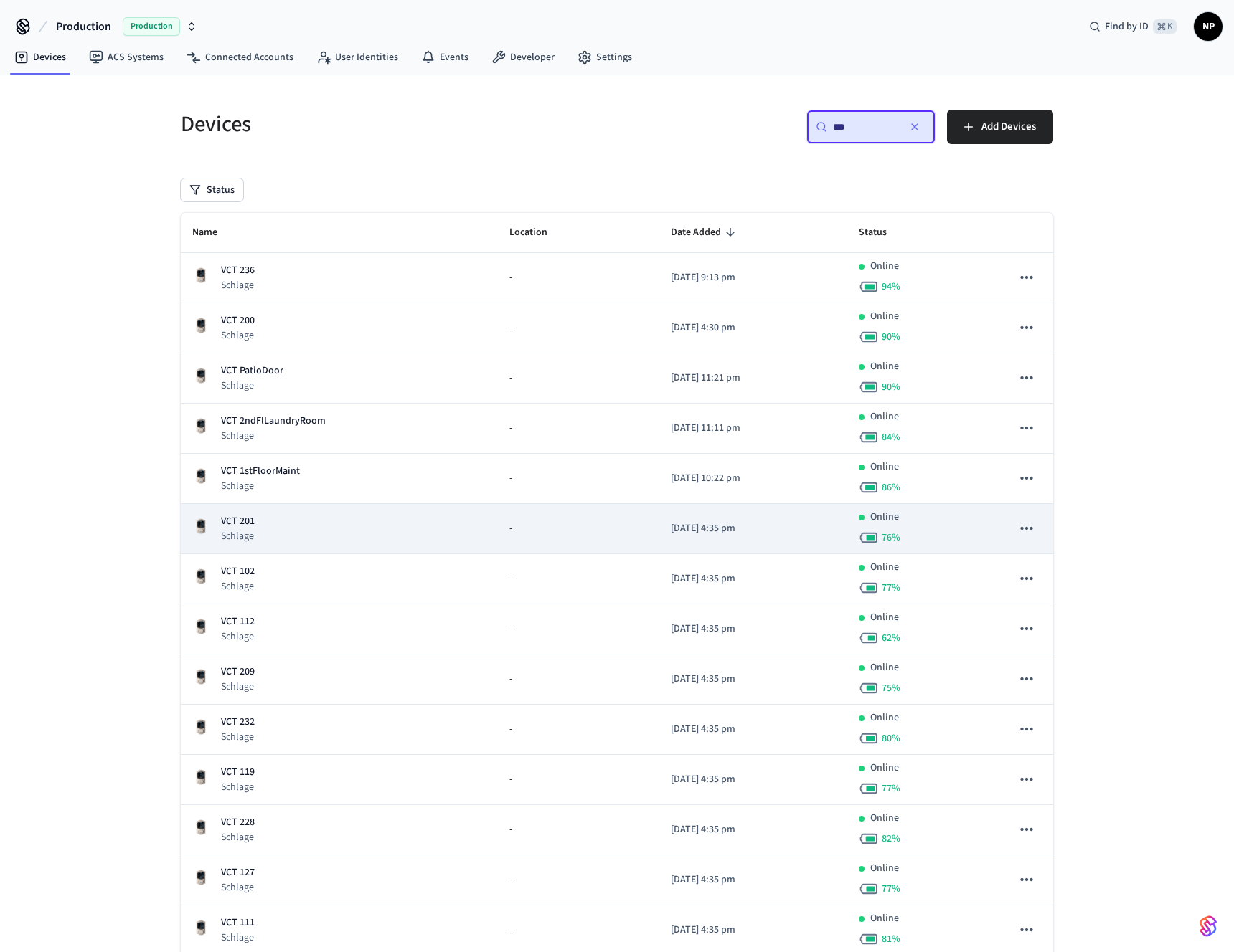
click at [564, 512] on td "-" at bounding box center [578, 529] width 161 height 50
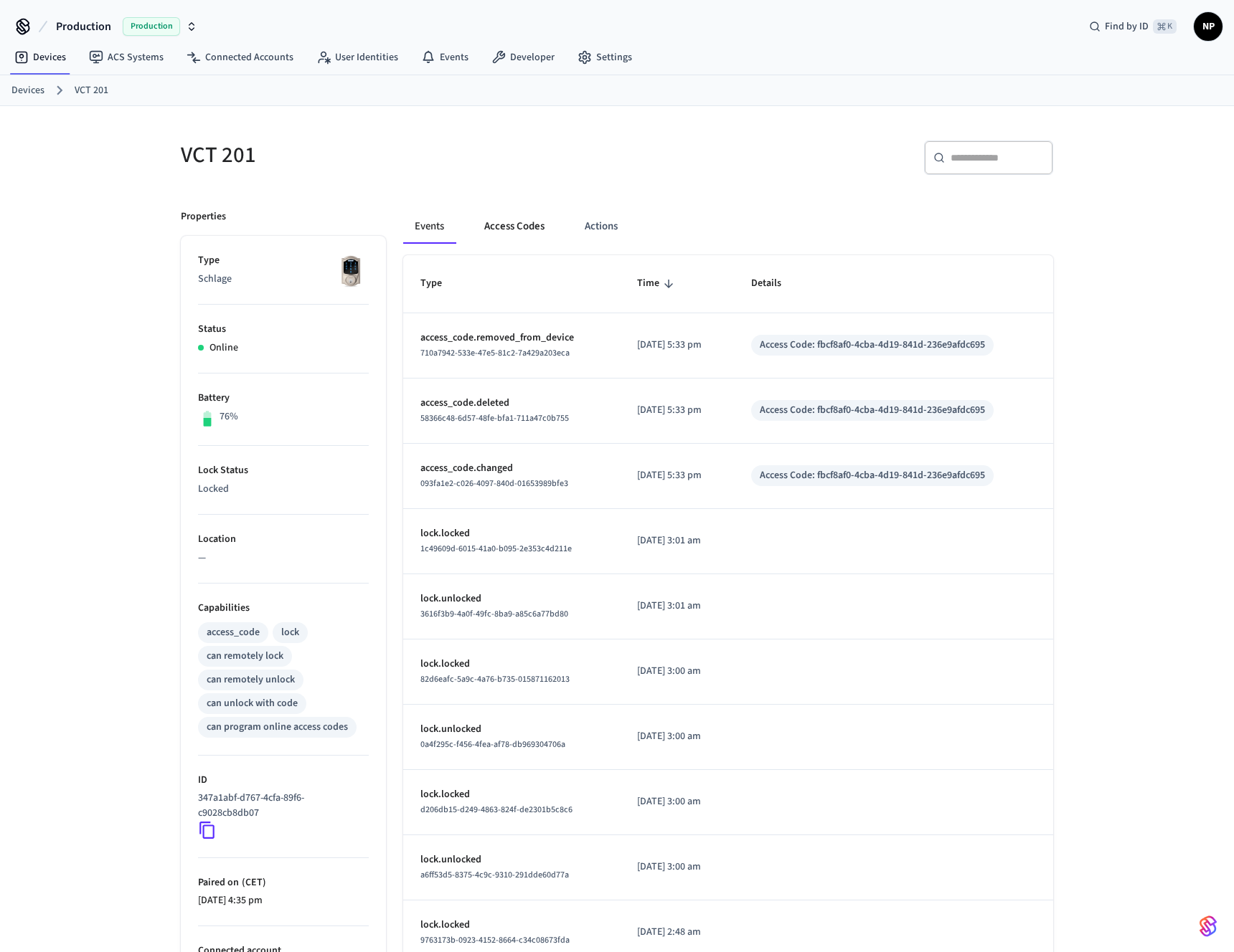
click at [524, 219] on button "Access Codes" at bounding box center [514, 226] width 83 height 34
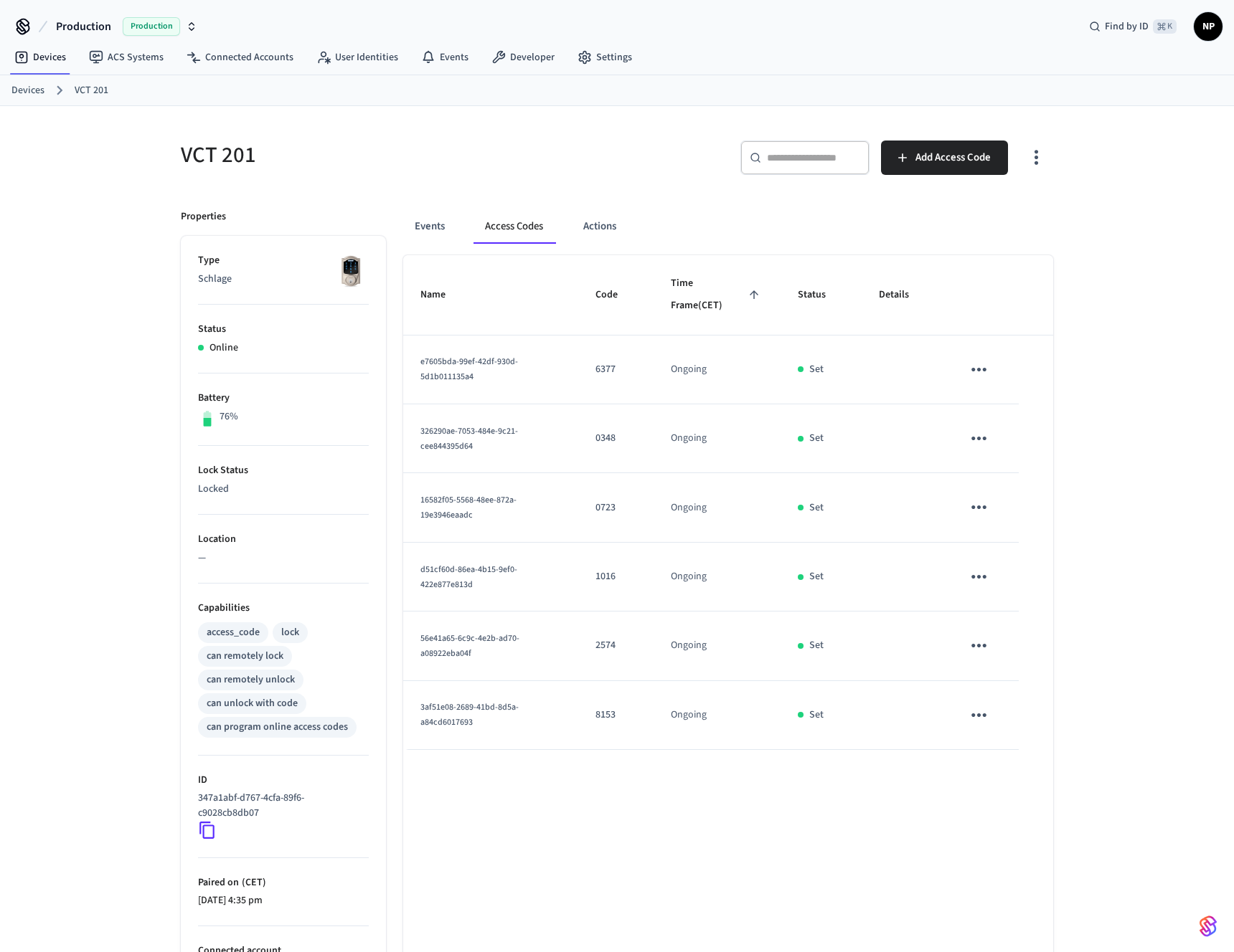
click at [1039, 160] on icon "button" at bounding box center [1036, 157] width 22 height 22
click at [968, 214] on li "Show unmanaged access codes on device" at bounding box center [944, 217] width 202 height 38
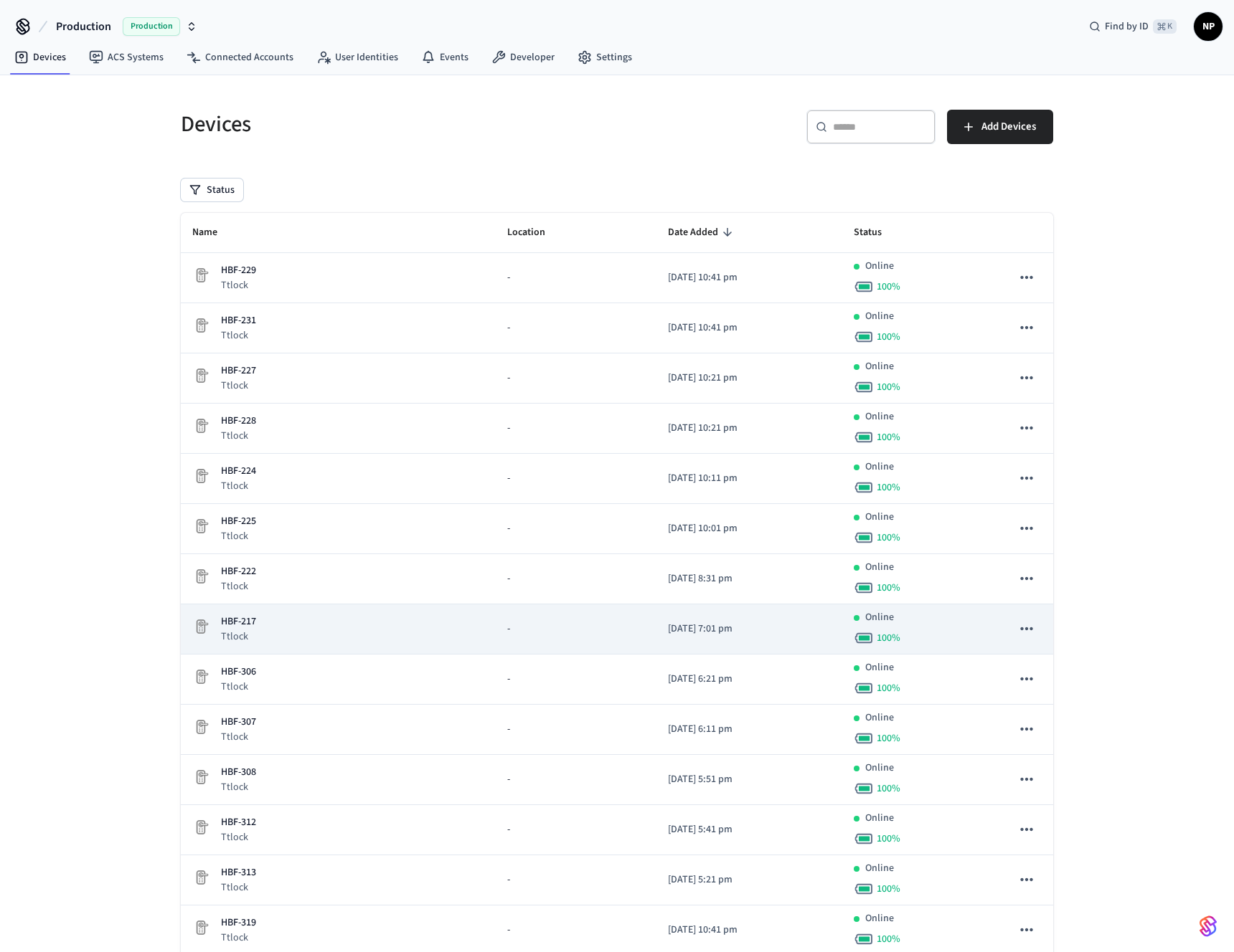
click at [451, 624] on div "HBF-217 Ttlock" at bounding box center [338, 629] width 292 height 30
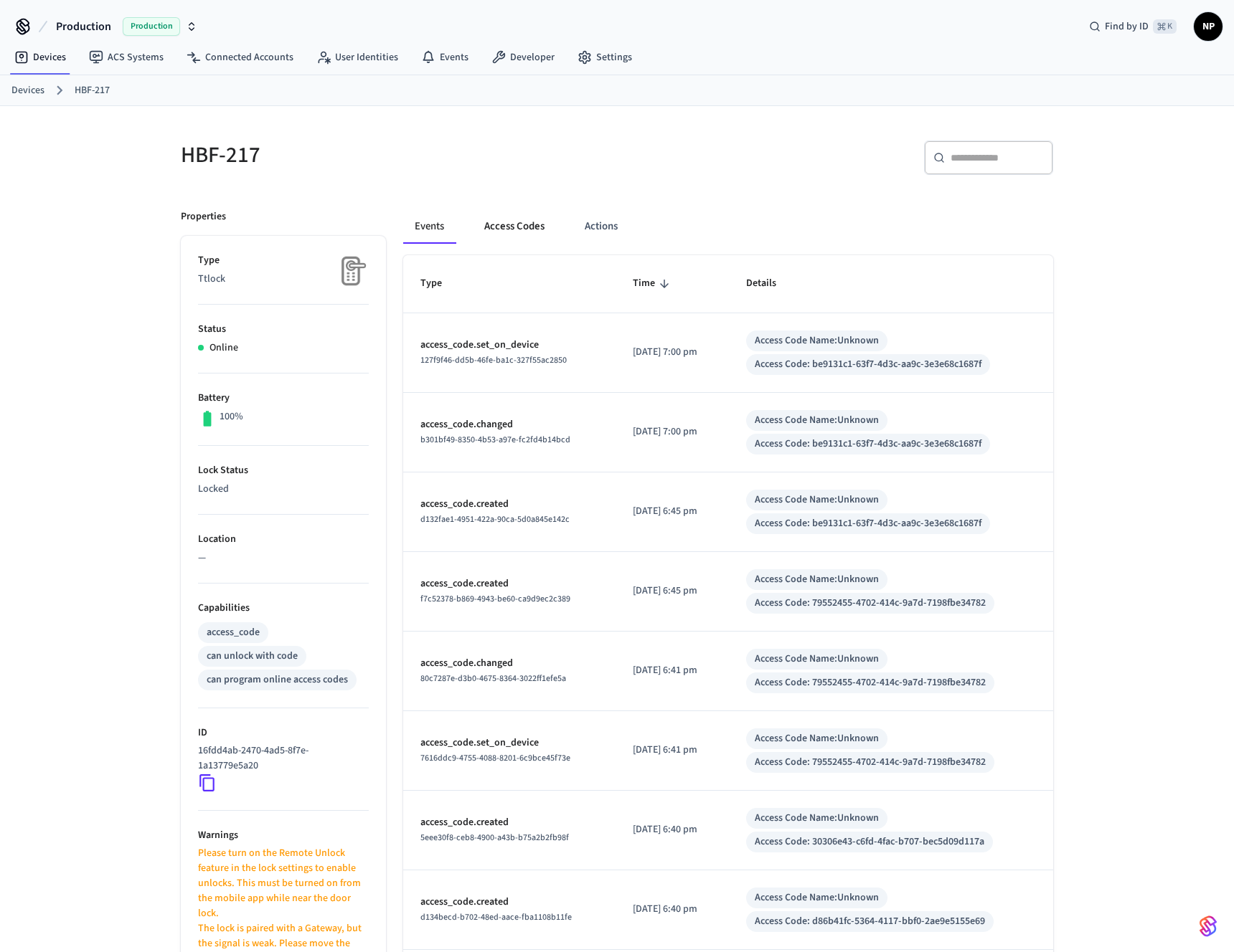
click at [534, 233] on button "Access Codes" at bounding box center [514, 226] width 83 height 34
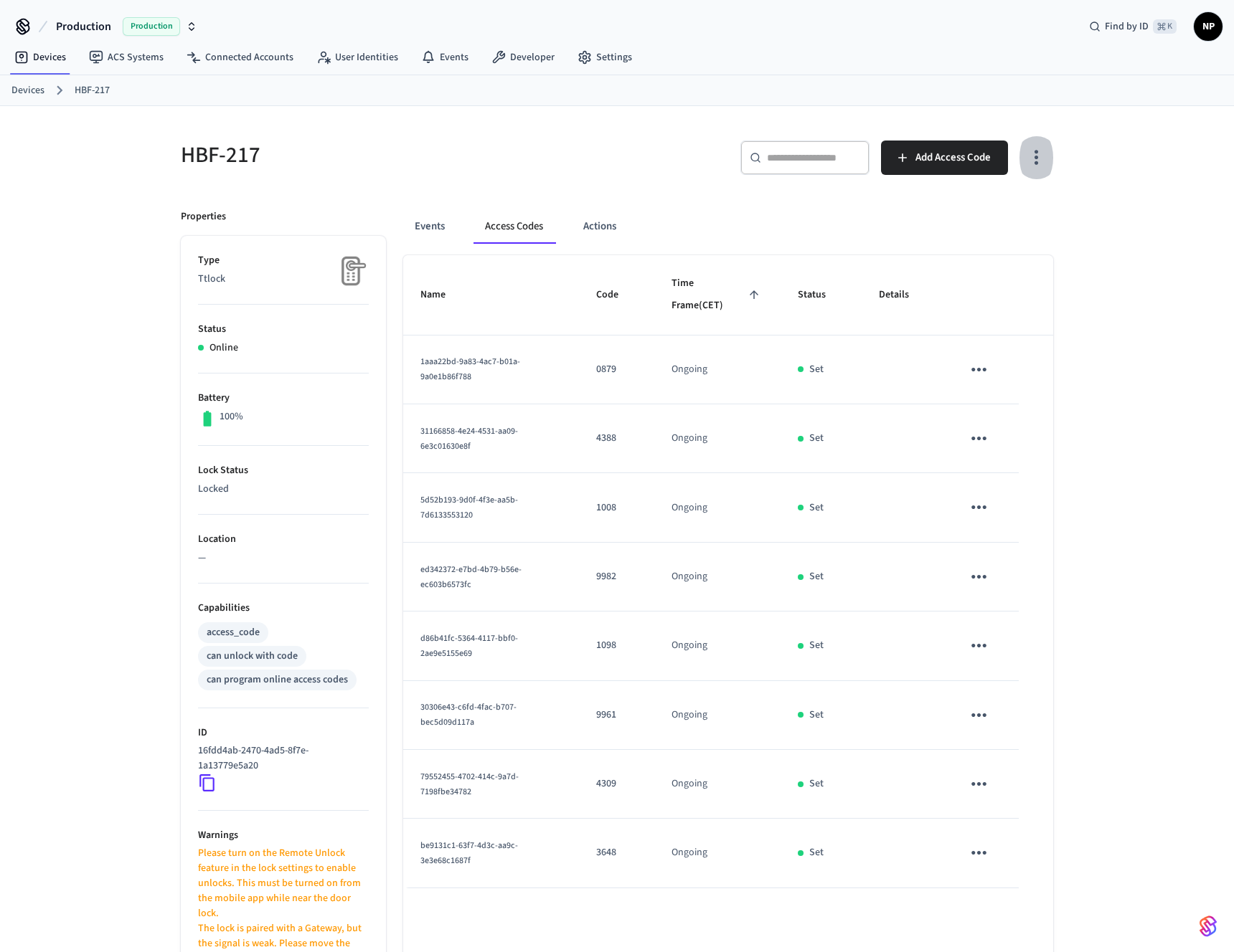
click at [1036, 160] on icon "button" at bounding box center [1036, 157] width 22 height 22
click at [934, 218] on li "Show unmanaged access codes on device" at bounding box center [944, 217] width 202 height 38
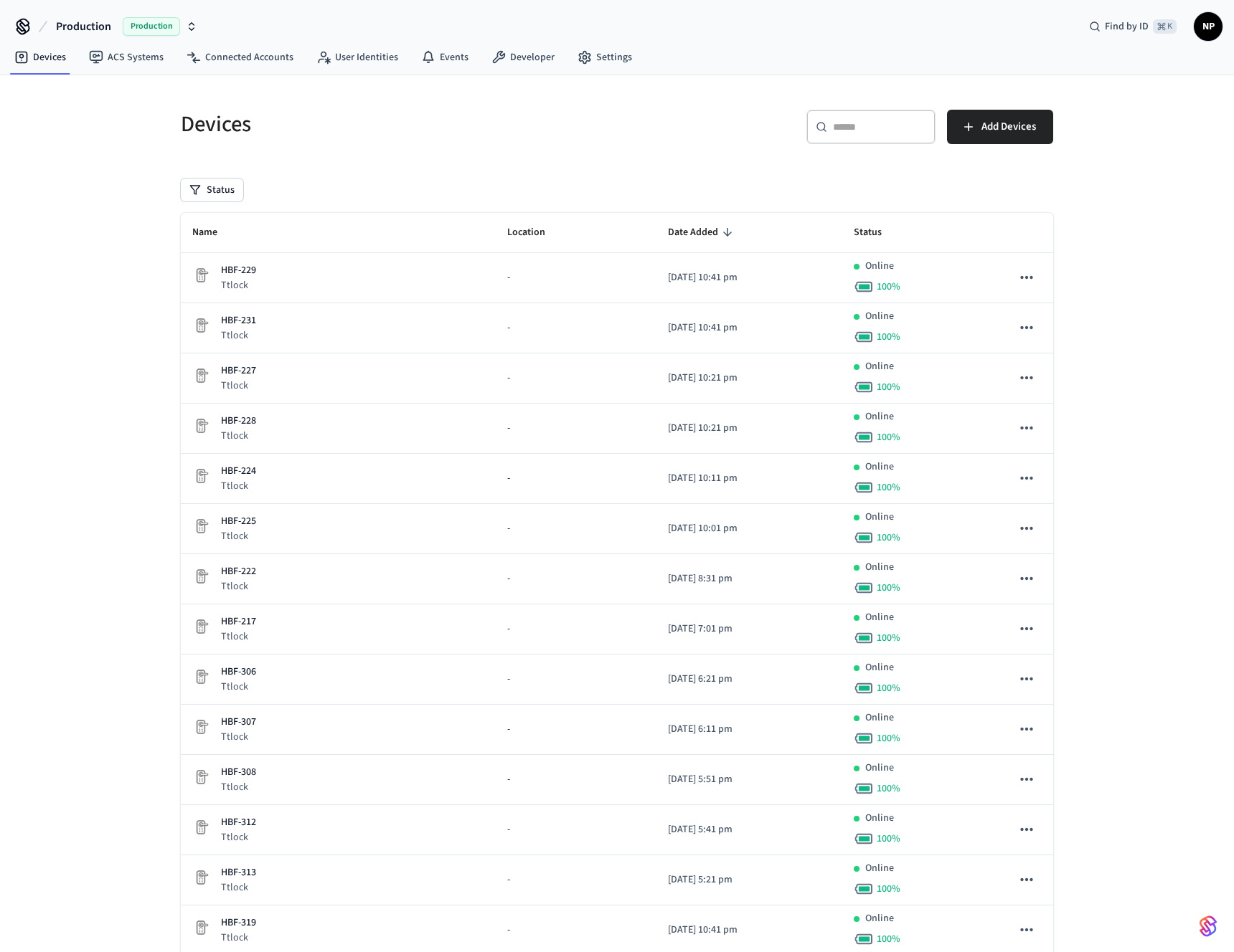
click at [849, 124] on input "text" at bounding box center [879, 127] width 93 height 14
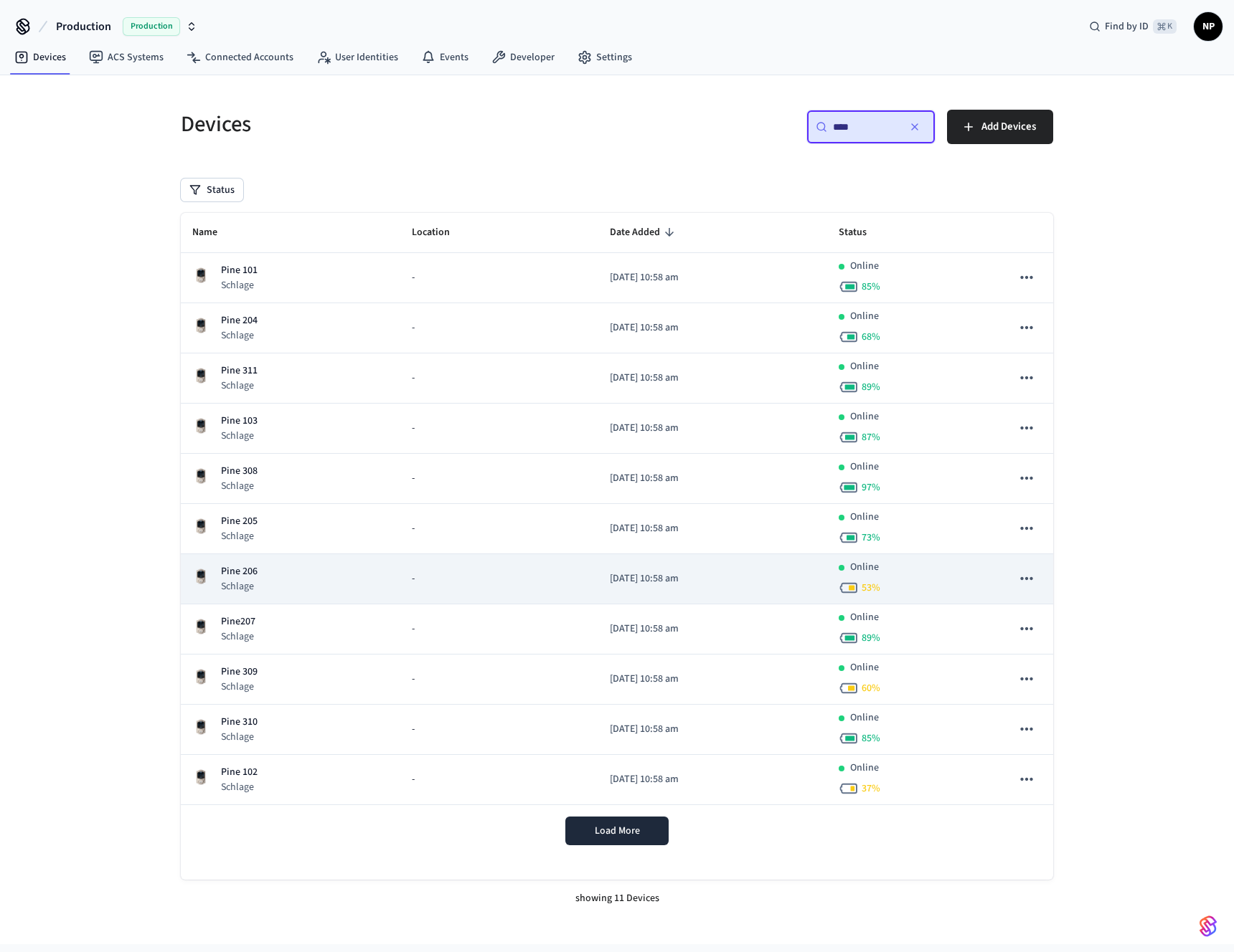
type input "****"
click at [274, 567] on div "Pine 206 Schlage" at bounding box center [290, 579] width 196 height 30
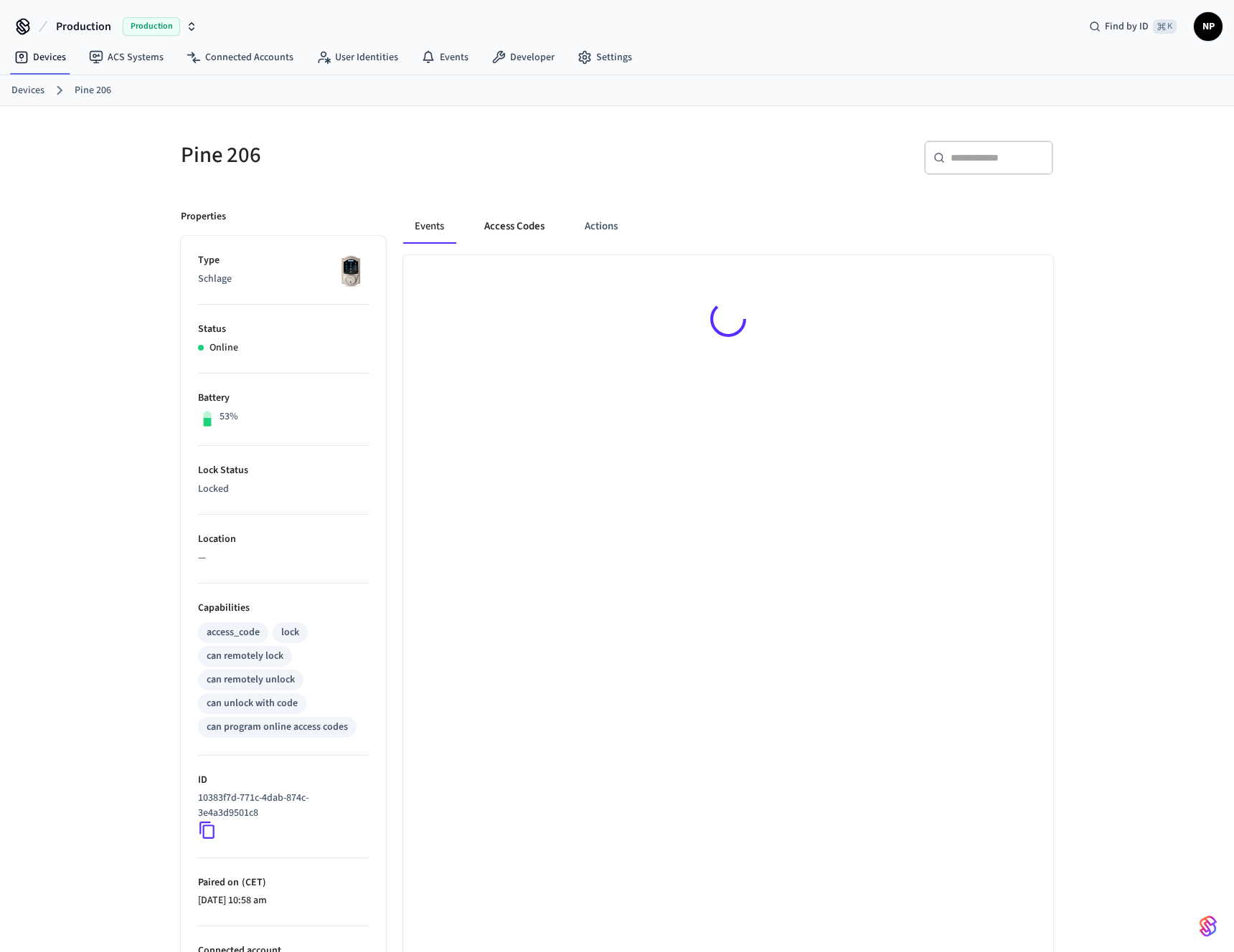
click at [533, 230] on button "Access Codes" at bounding box center [514, 226] width 83 height 34
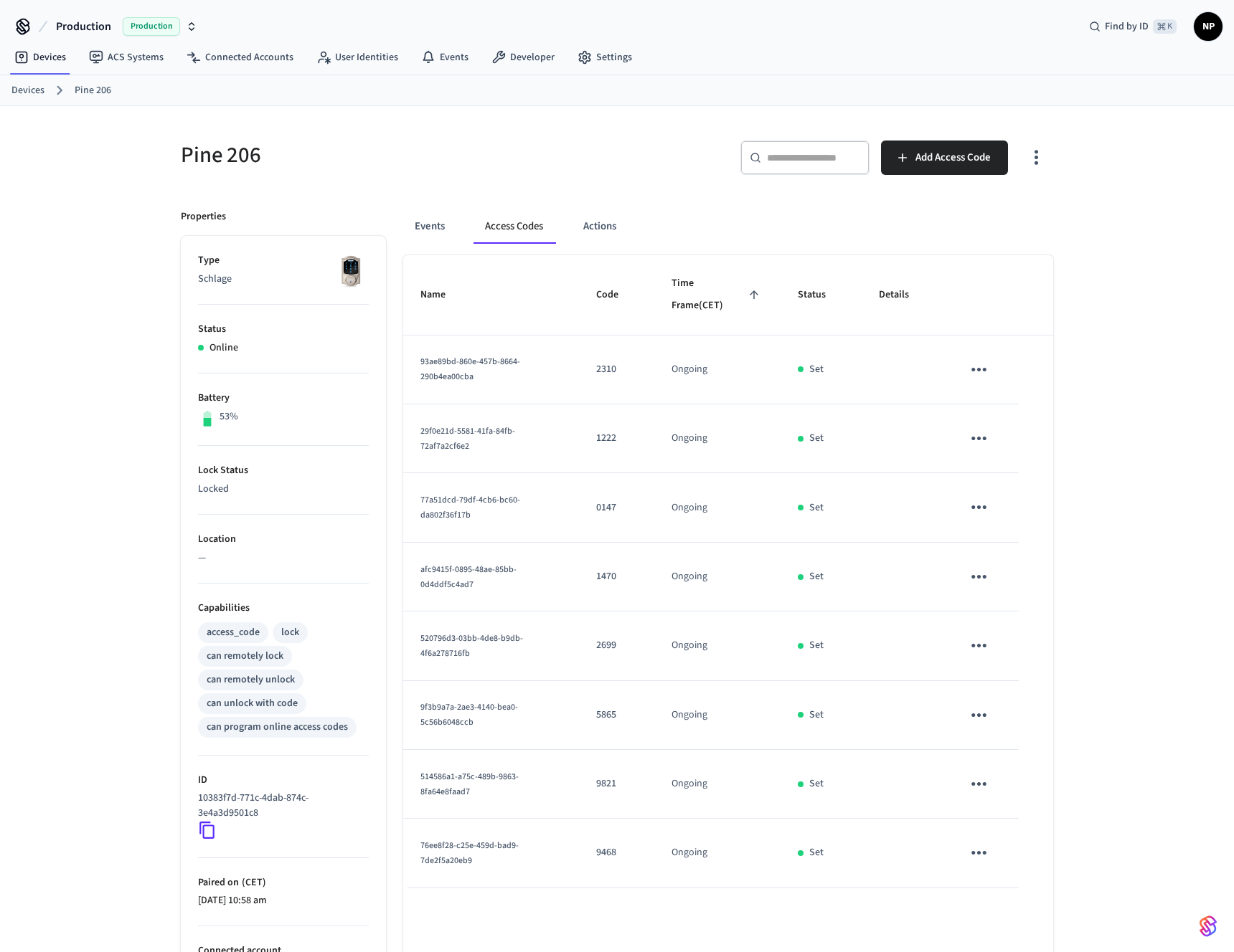
click at [1043, 159] on icon "button" at bounding box center [1036, 157] width 22 height 22
click at [920, 224] on li "Show unmanaged access codes on device" at bounding box center [944, 217] width 202 height 38
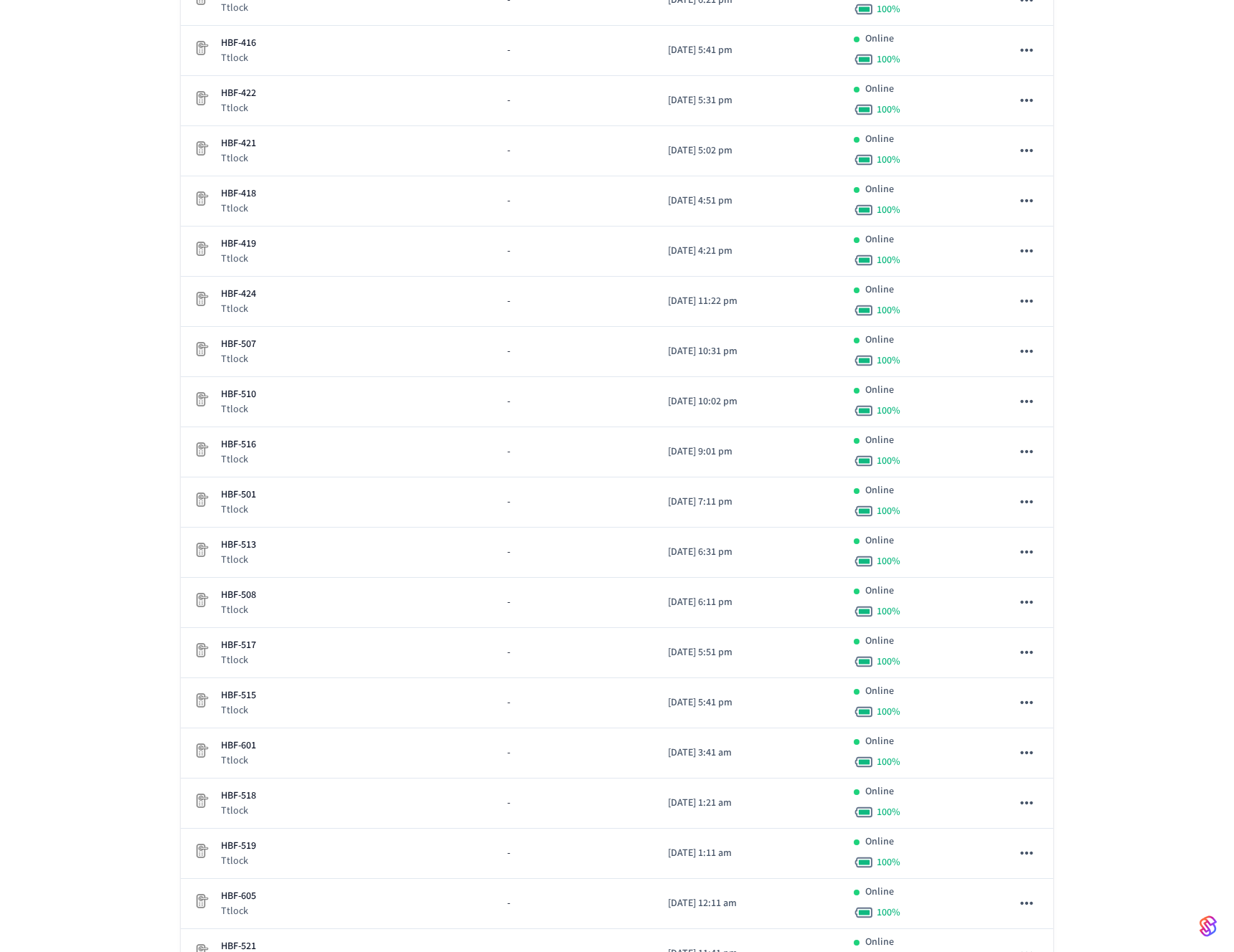
scroll to position [1836, 0]
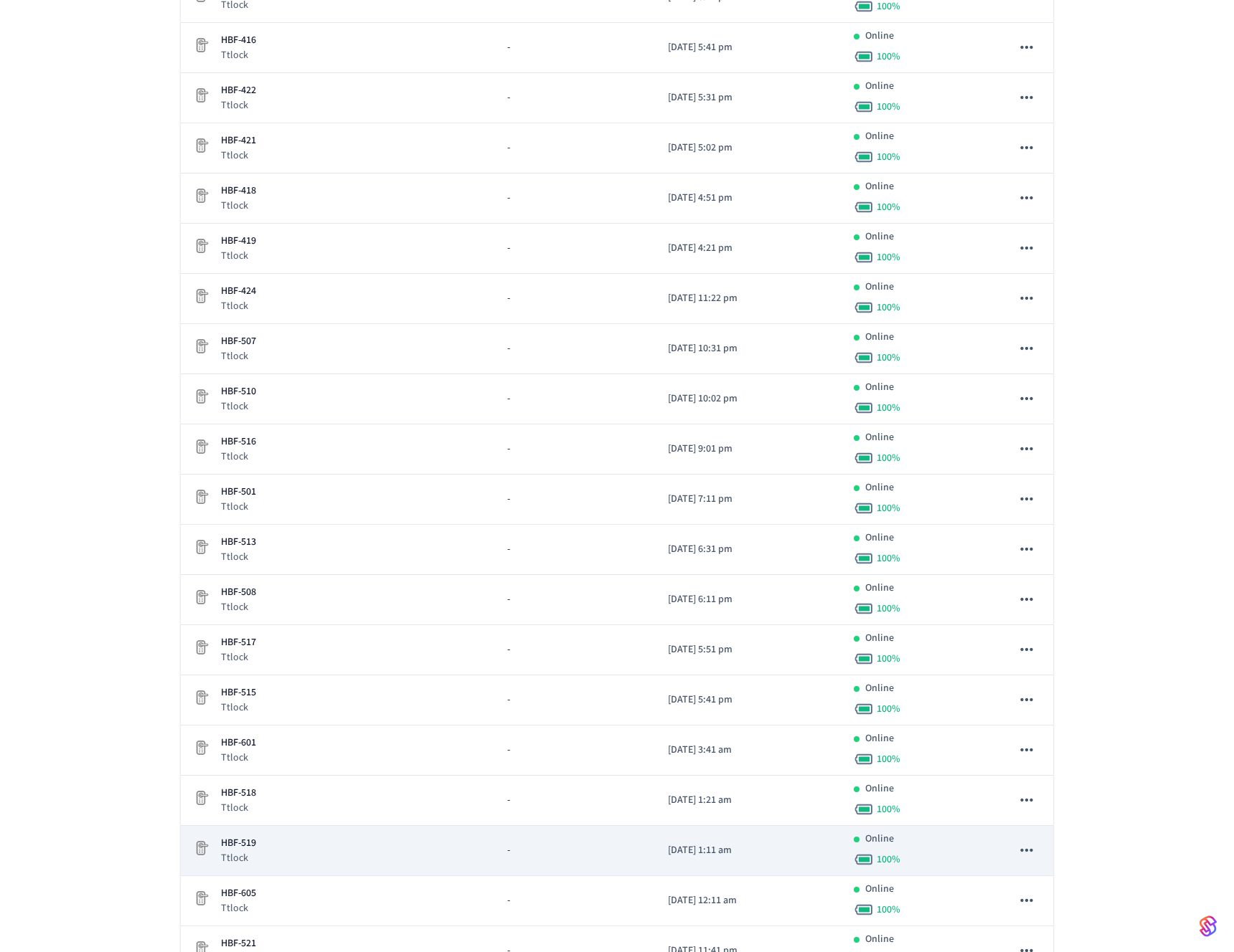
click at [271, 843] on div "HBF-519 Ttlock" at bounding box center [338, 851] width 292 height 30
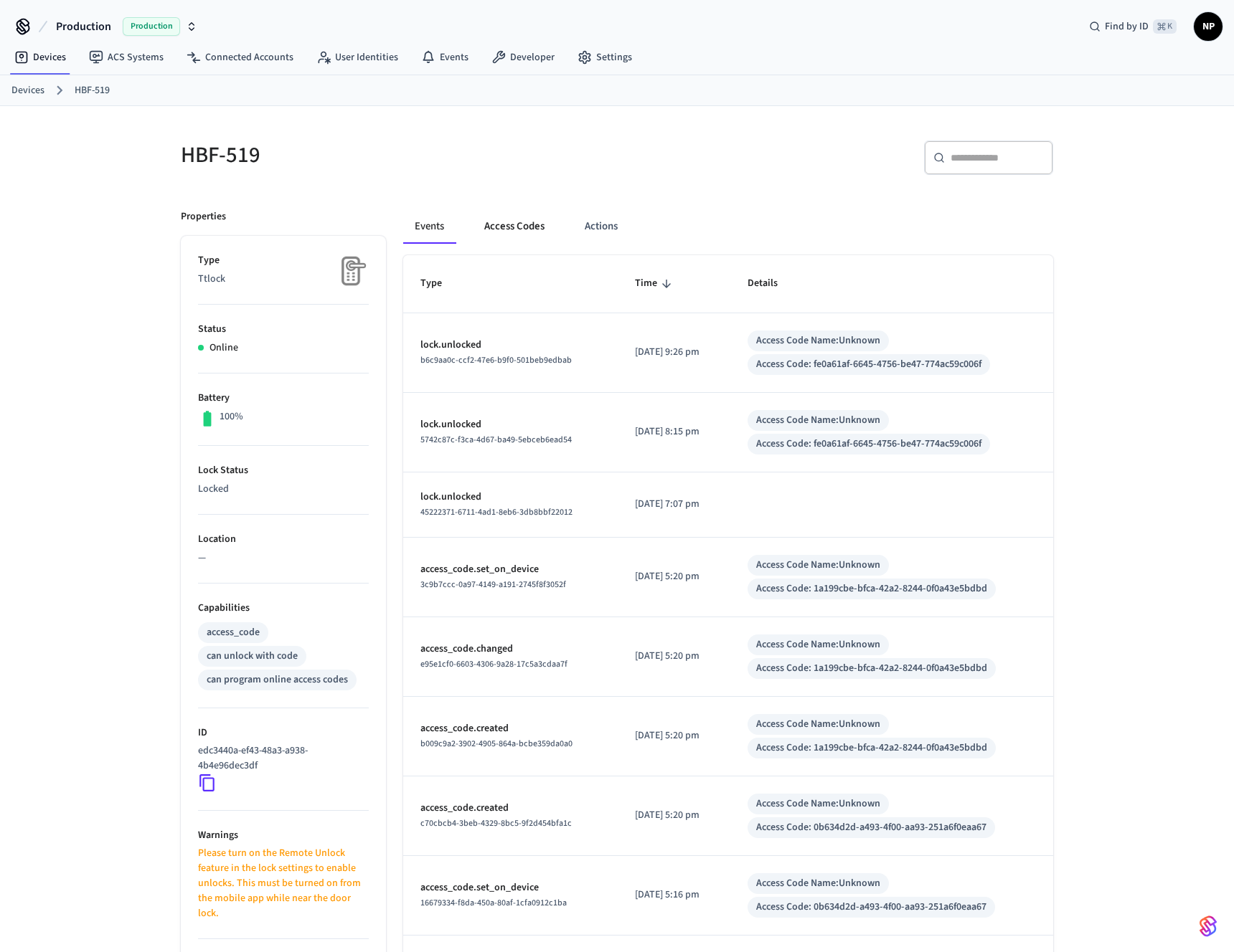
click at [537, 216] on button "Access Codes" at bounding box center [514, 226] width 83 height 34
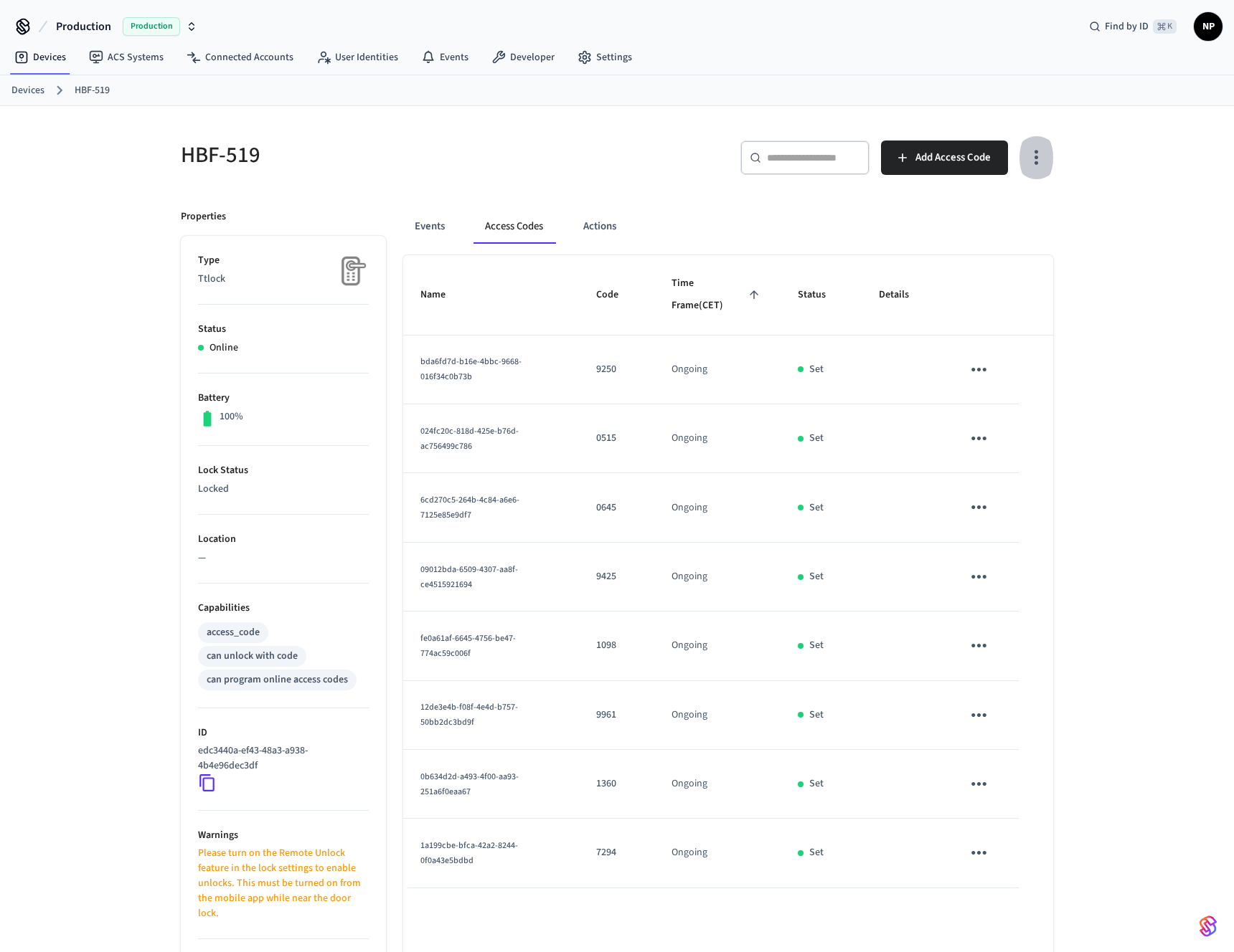
click at [1039, 160] on icon "button" at bounding box center [1036, 157] width 22 height 22
click at [988, 207] on li "Show unmanaged access codes on device" at bounding box center [944, 217] width 202 height 38
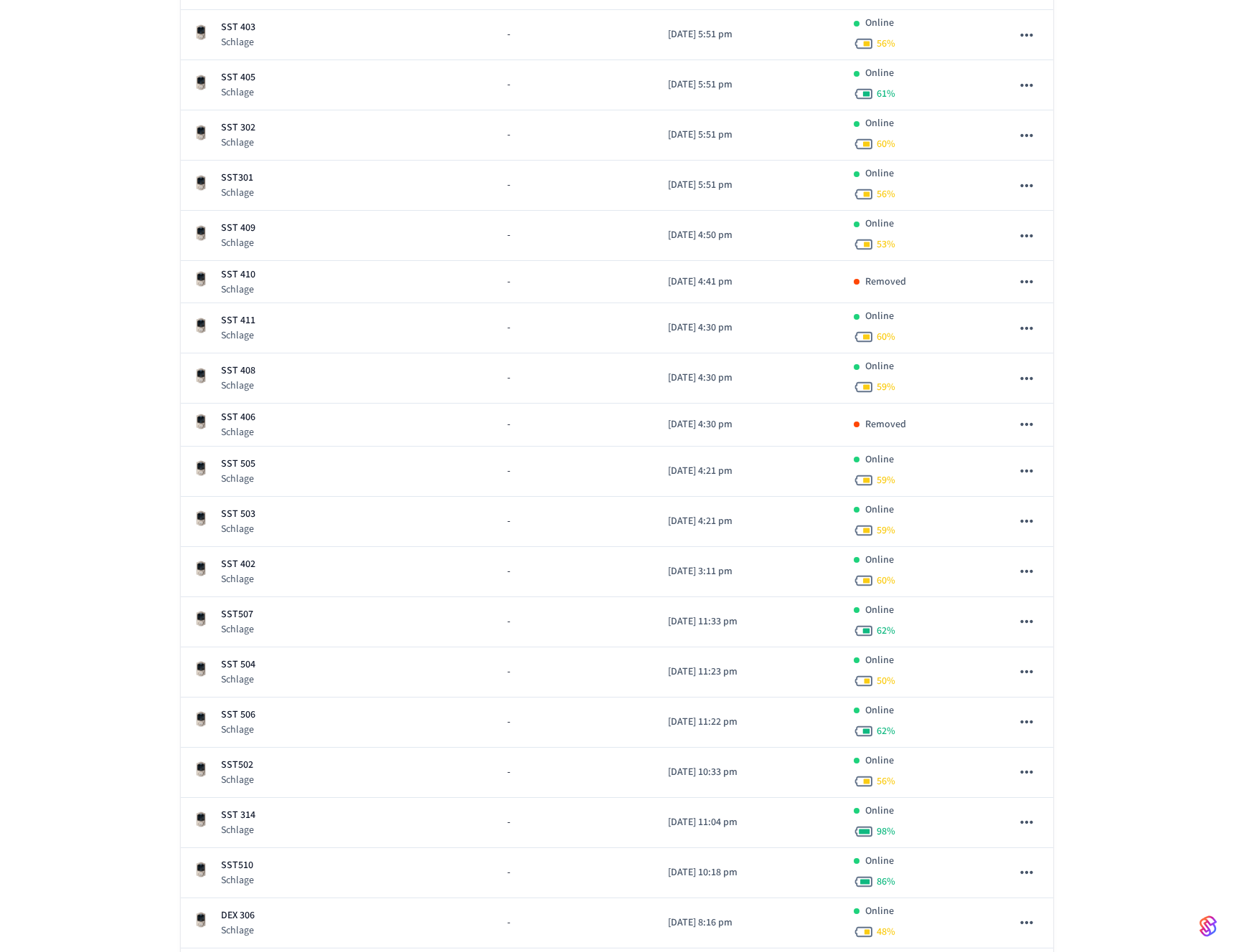
scroll to position [9390, 0]
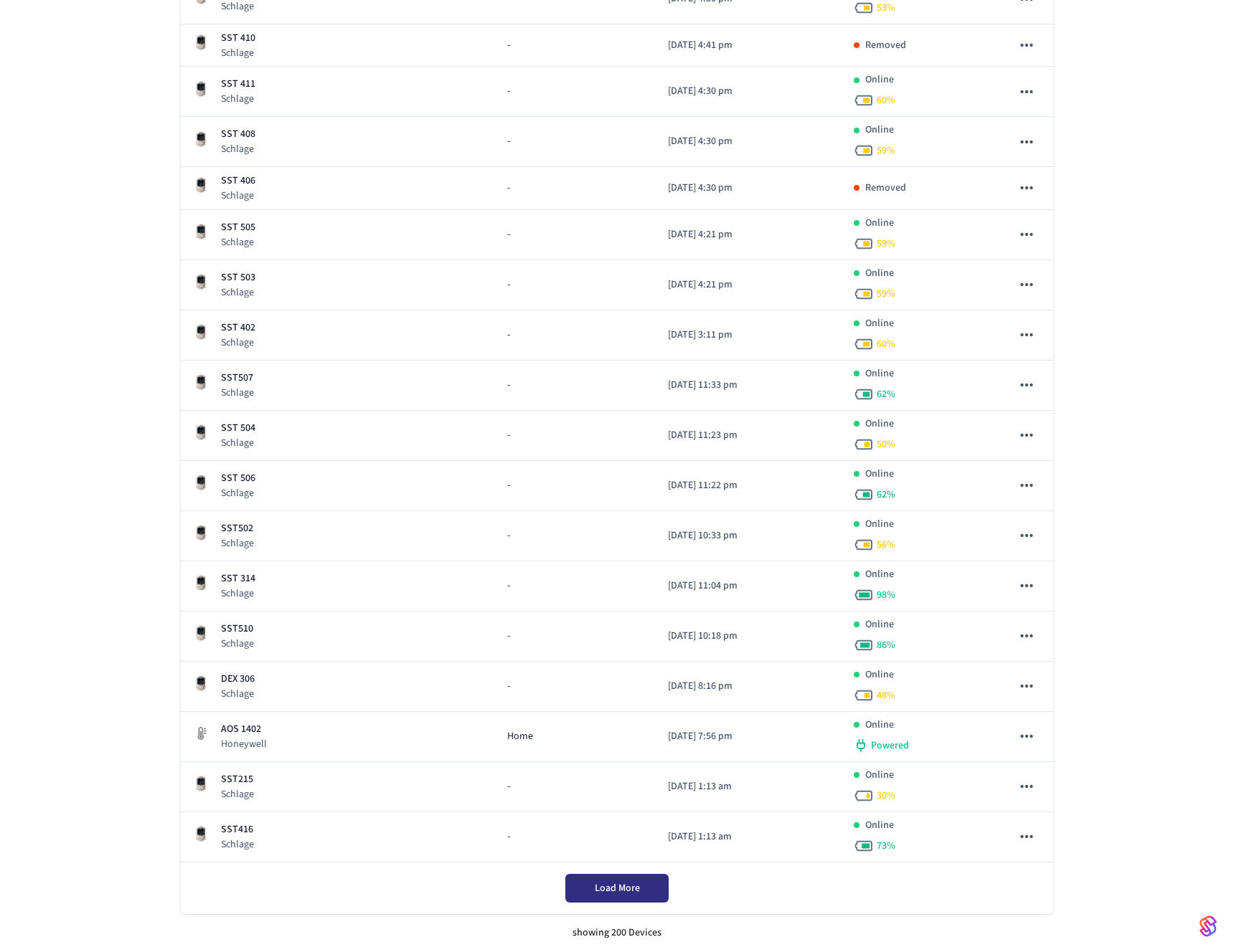
click at [640, 900] on button "Load More" at bounding box center [617, 888] width 103 height 29
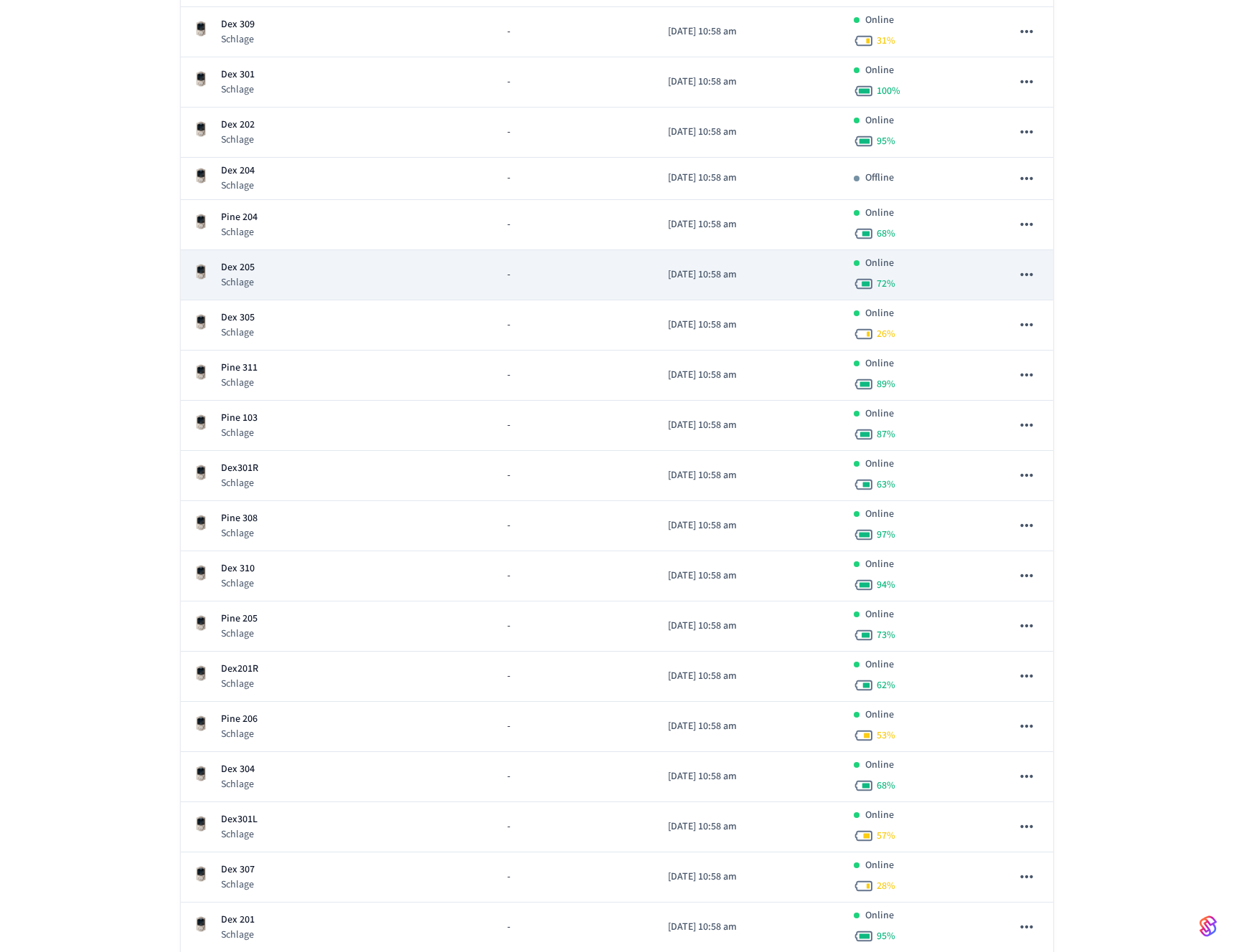
scroll to position [12933, 0]
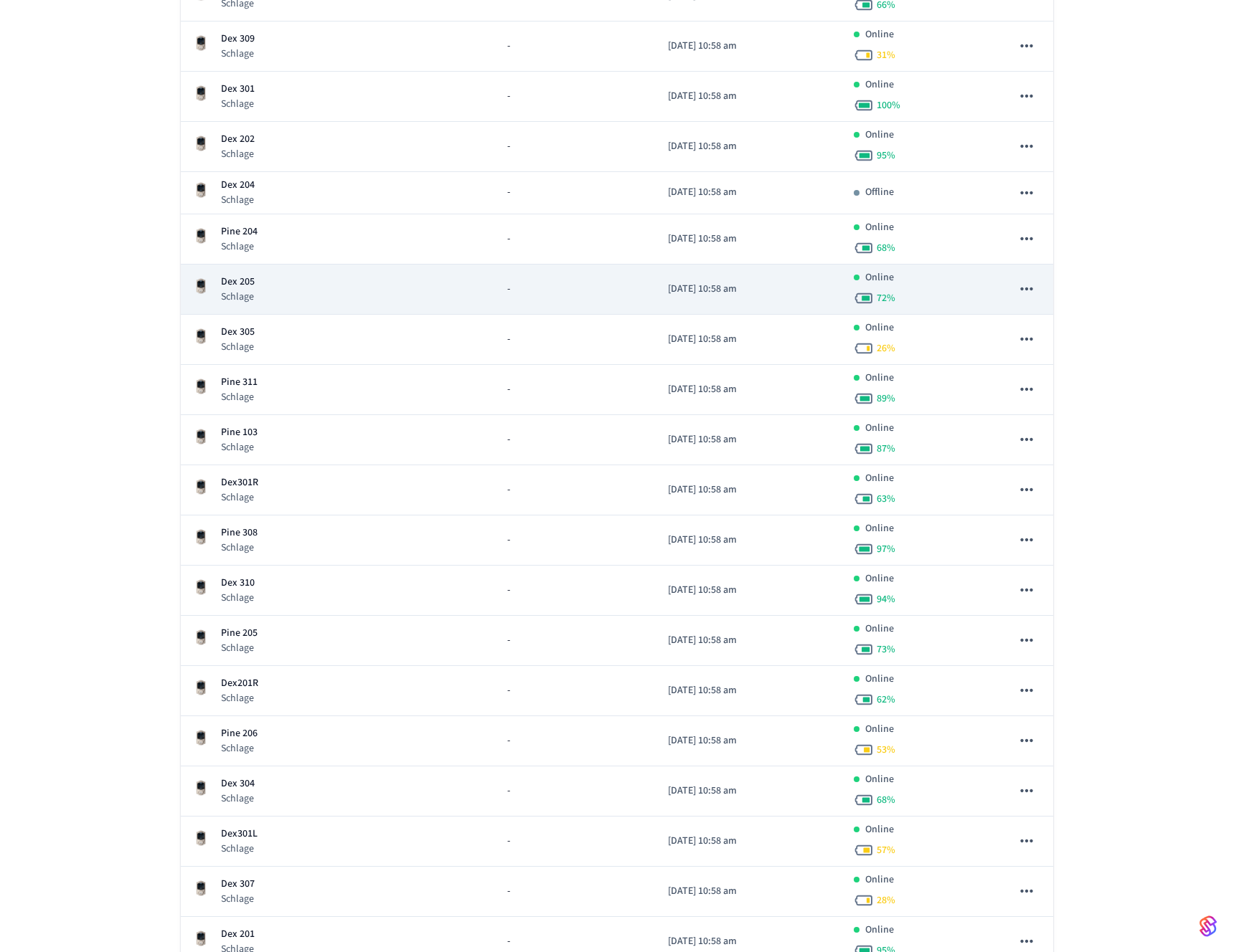
click at [323, 289] on div "Dex 205 Schlage" at bounding box center [338, 289] width 292 height 30
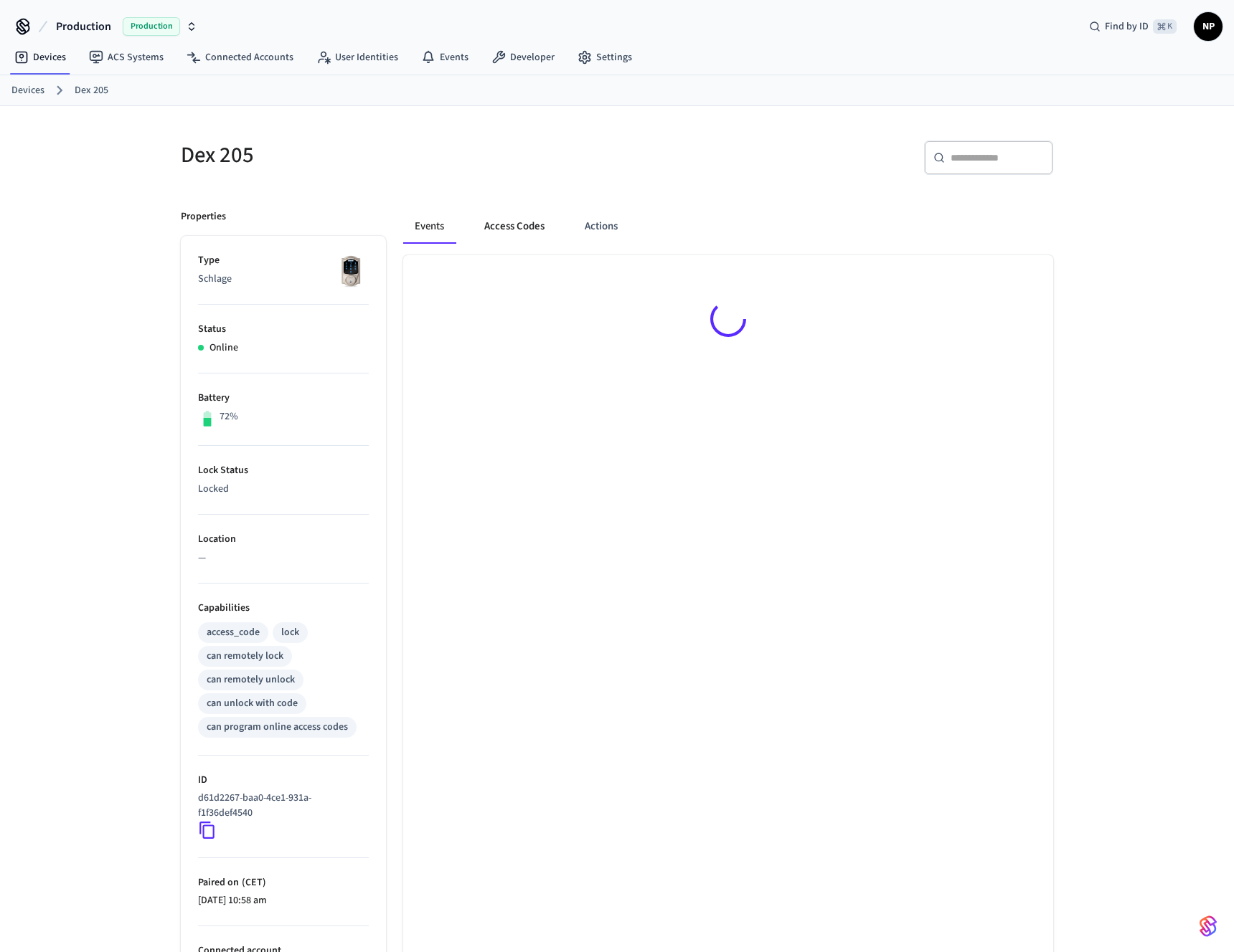
click at [542, 222] on button "Access Codes" at bounding box center [514, 226] width 83 height 34
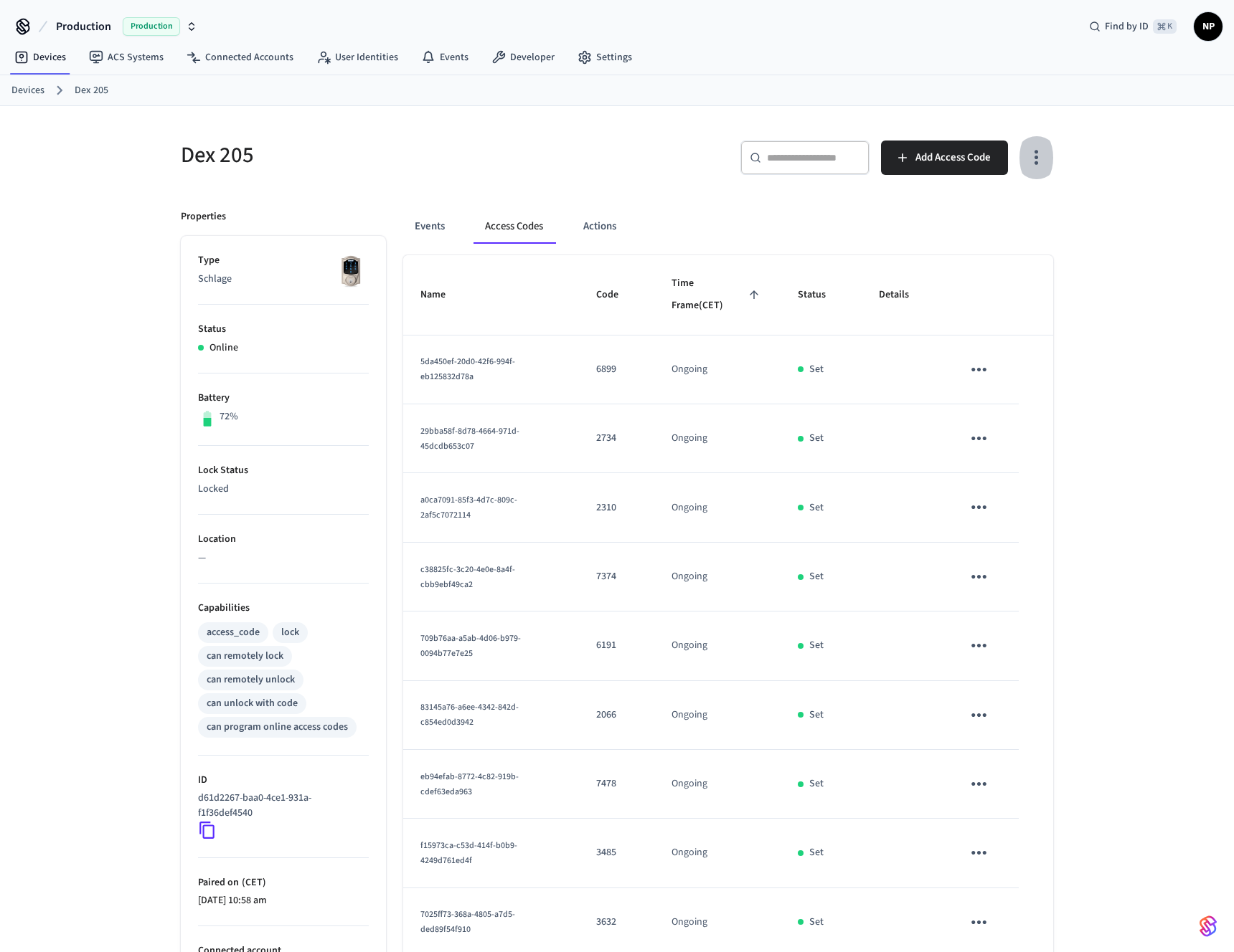
click at [1044, 151] on icon "button" at bounding box center [1036, 157] width 22 height 22
click at [1034, 161] on div at bounding box center [617, 476] width 1234 height 952
click at [1039, 157] on icon "button" at bounding box center [1036, 157] width 22 height 22
click at [980, 222] on li "Show unmanaged access codes on device" at bounding box center [944, 217] width 202 height 38
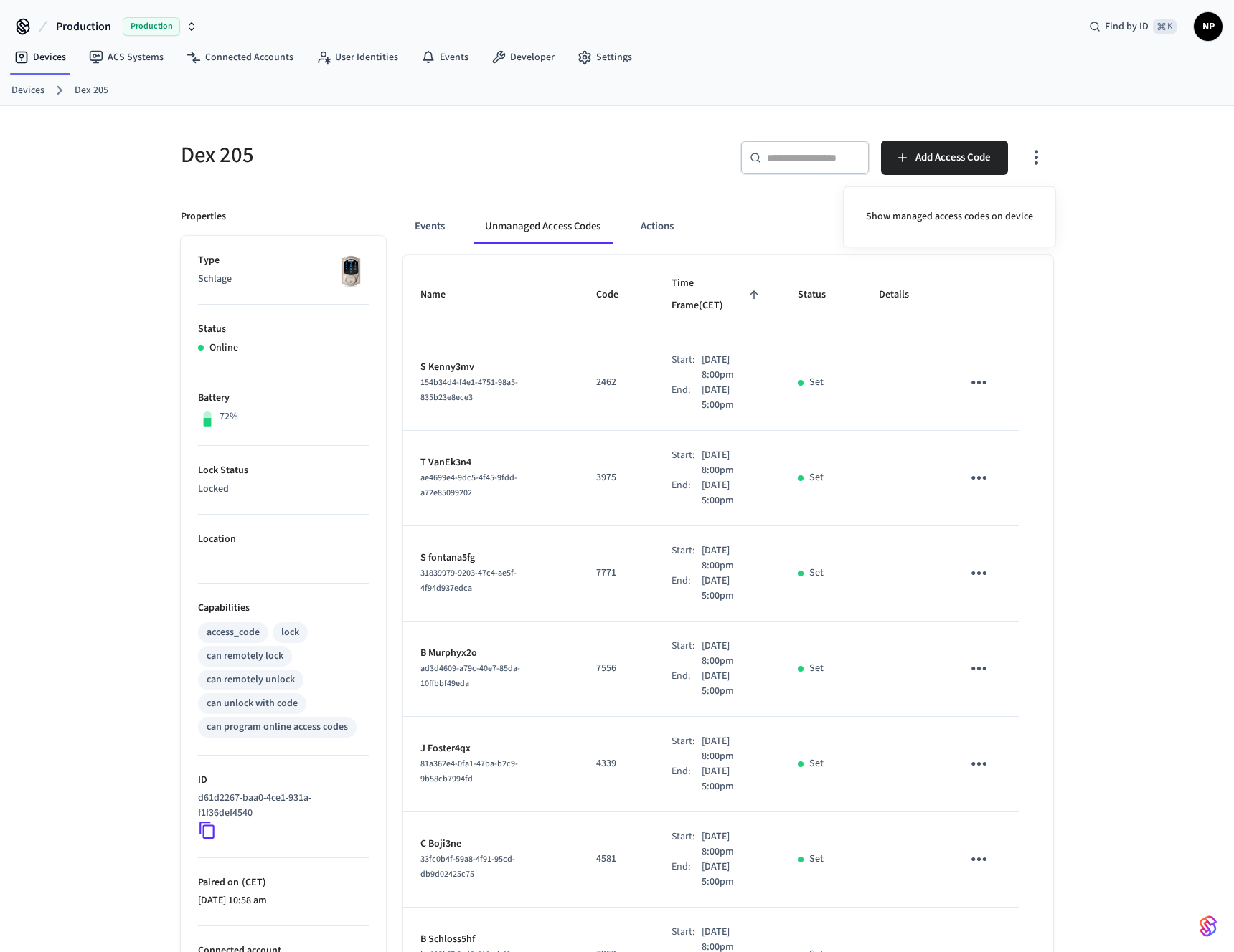
click at [65, 303] on div at bounding box center [617, 476] width 1234 height 952
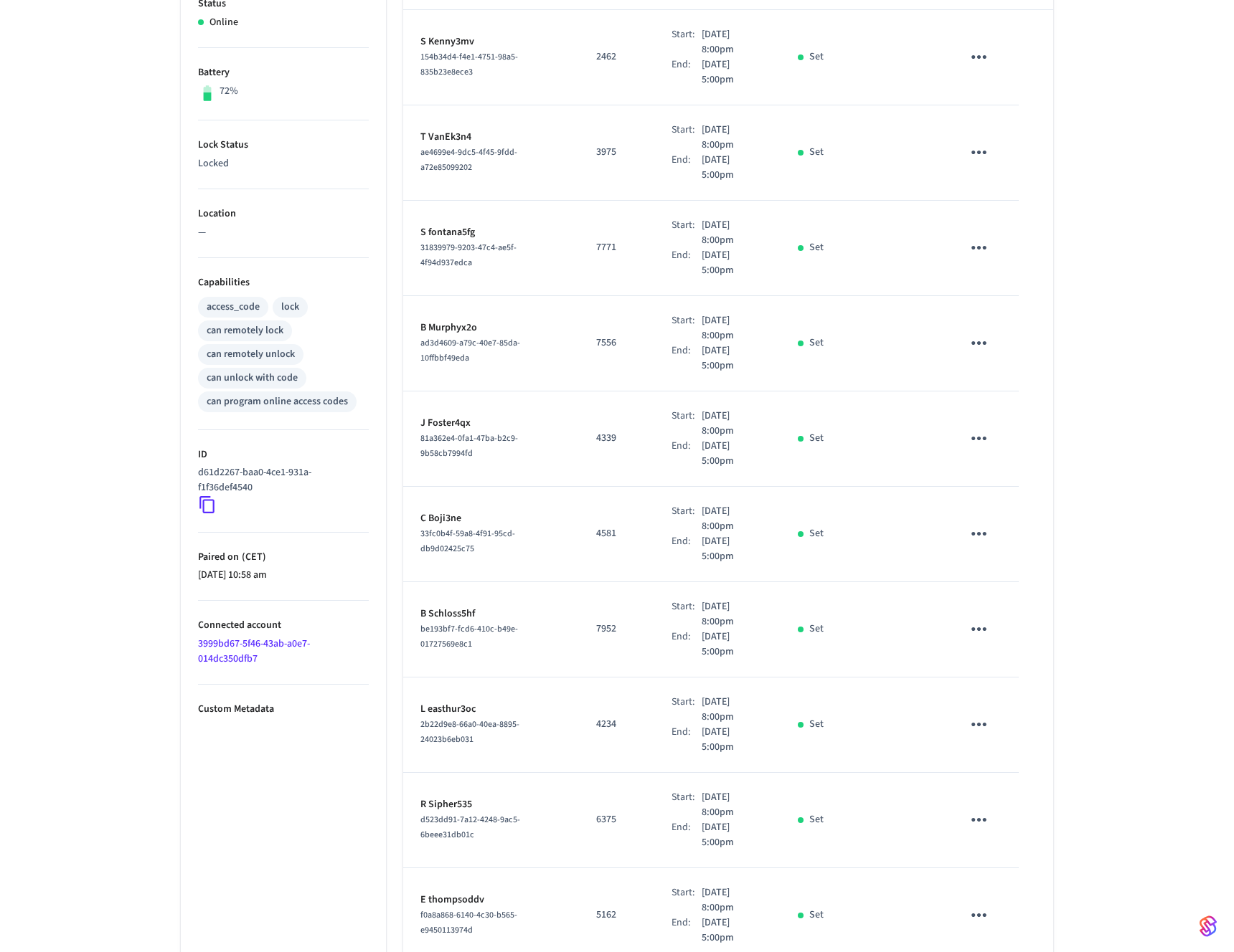
scroll to position [384, 0]
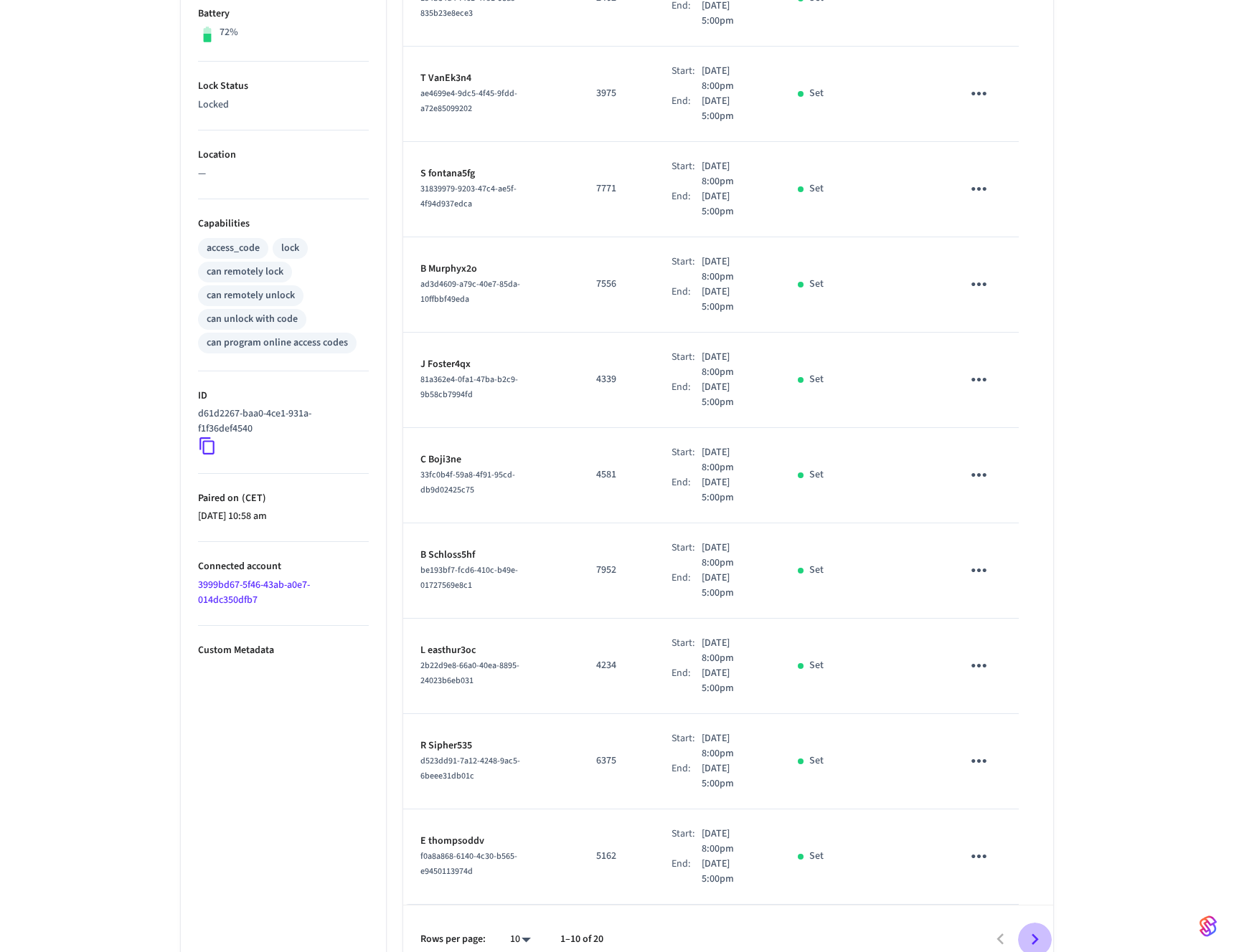
click at [1036, 934] on icon "Go to next page" at bounding box center [1035, 940] width 7 height 11
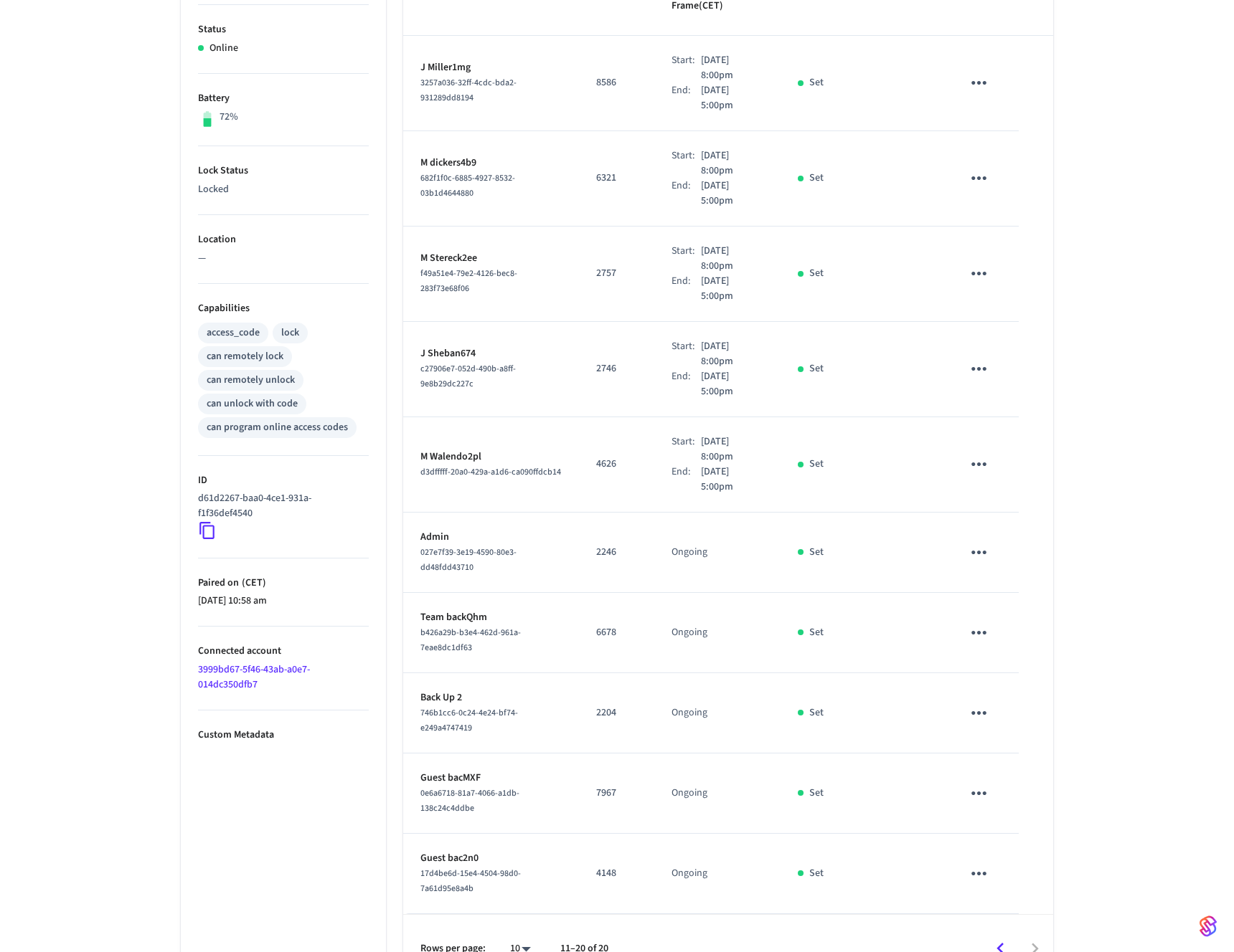
scroll to position [309, 0]
